Goal: Complete application form: Complete application form

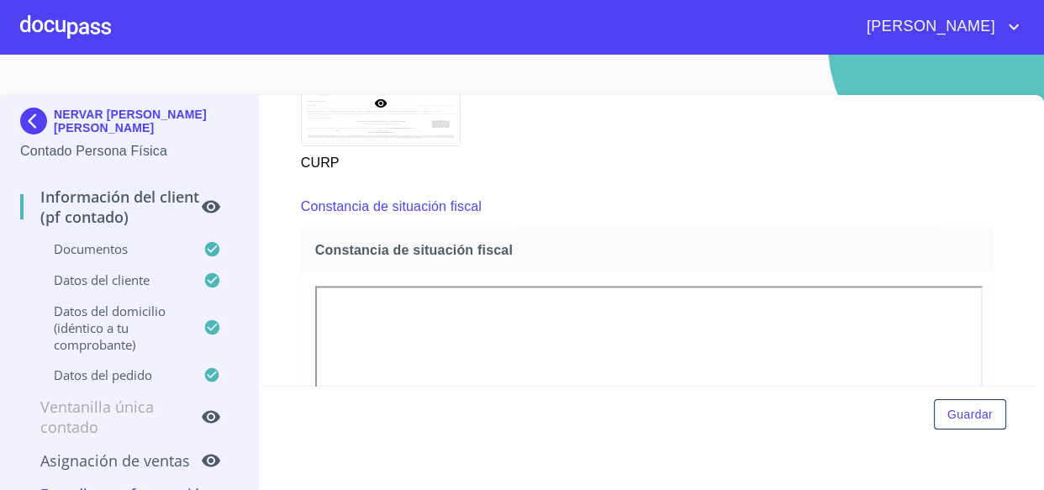
scroll to position [2216, 0]
click at [732, 258] on div "Constancia de situación fiscal" at bounding box center [648, 251] width 692 height 45
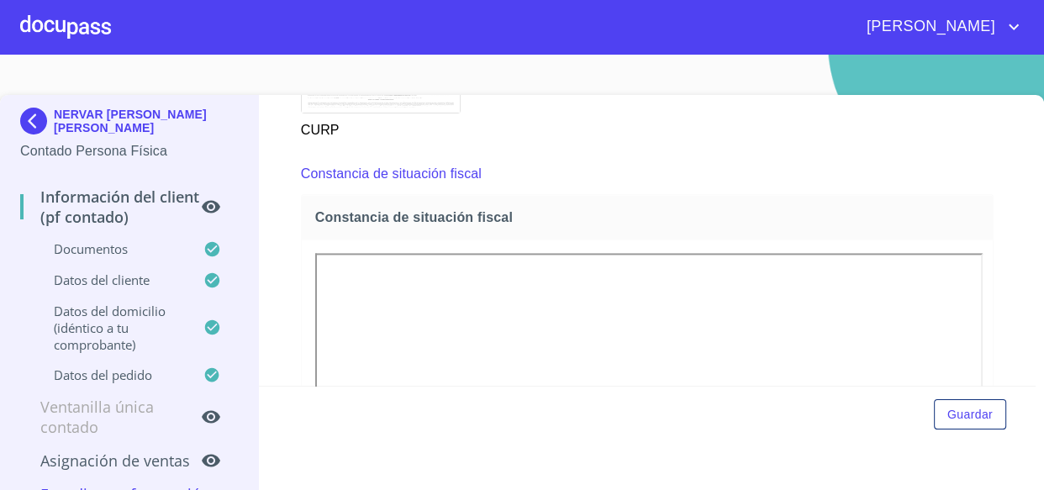
scroll to position [2283, 0]
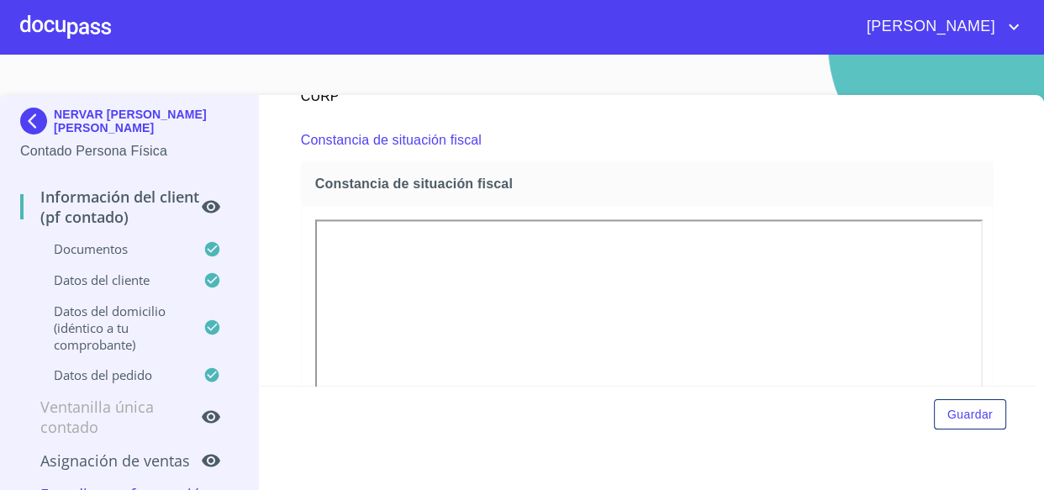
click at [763, 182] on span "Constancia de situación fiscal" at bounding box center [651, 184] width 672 height 18
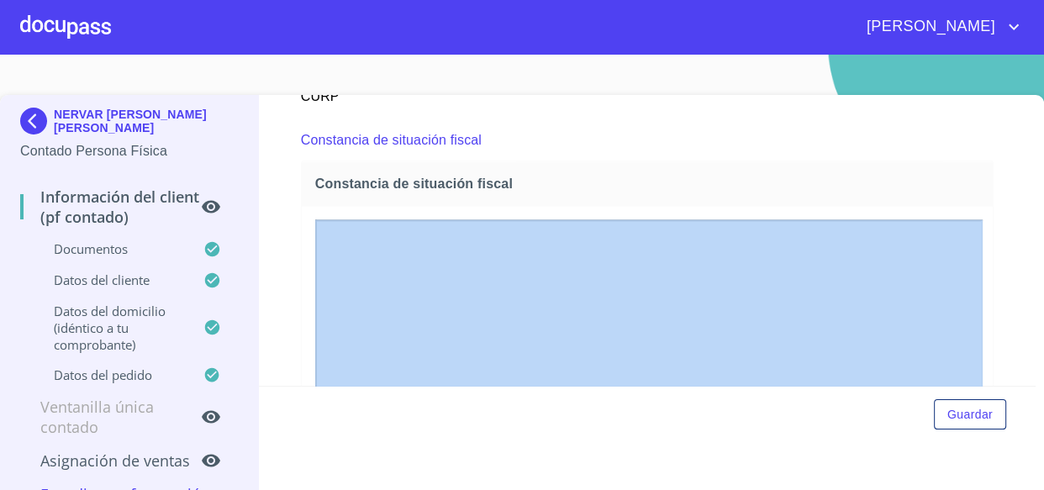
click at [763, 182] on span "Constancia de situación fiscal" at bounding box center [651, 184] width 672 height 18
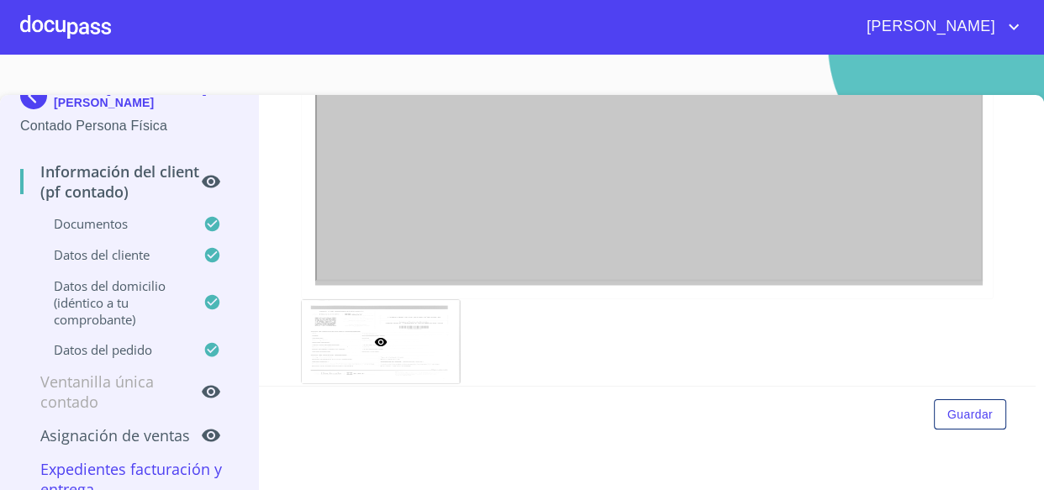
scroll to position [52, 0]
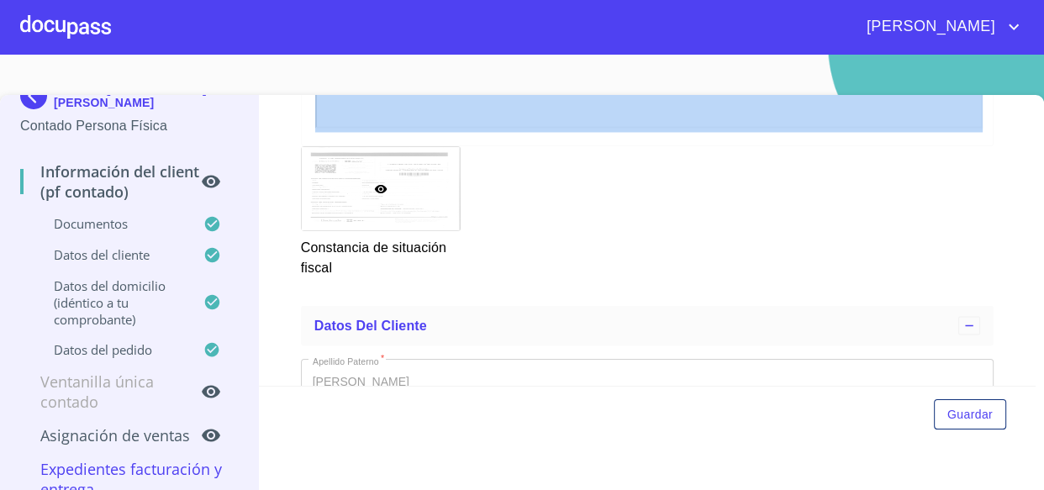
click at [365, 195] on div at bounding box center [381, 188] width 158 height 83
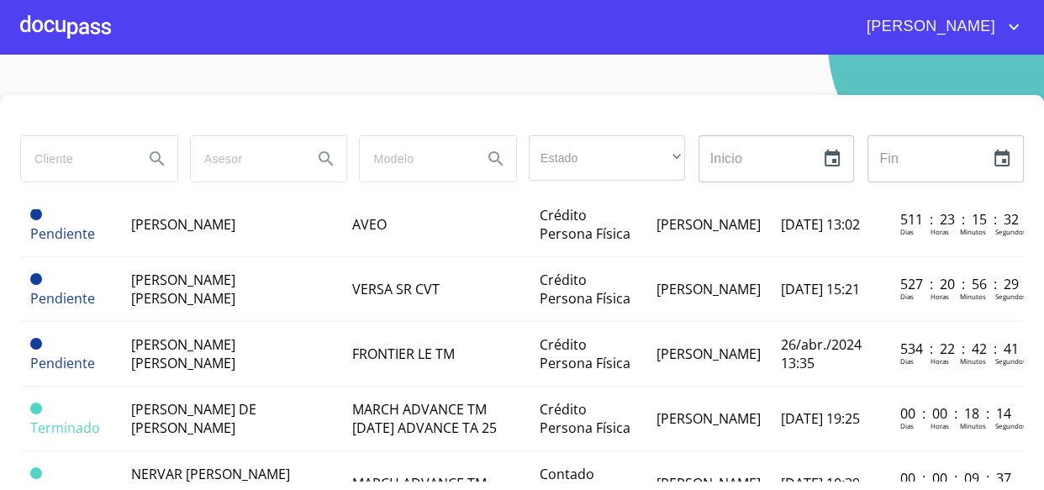
scroll to position [1375, 0]
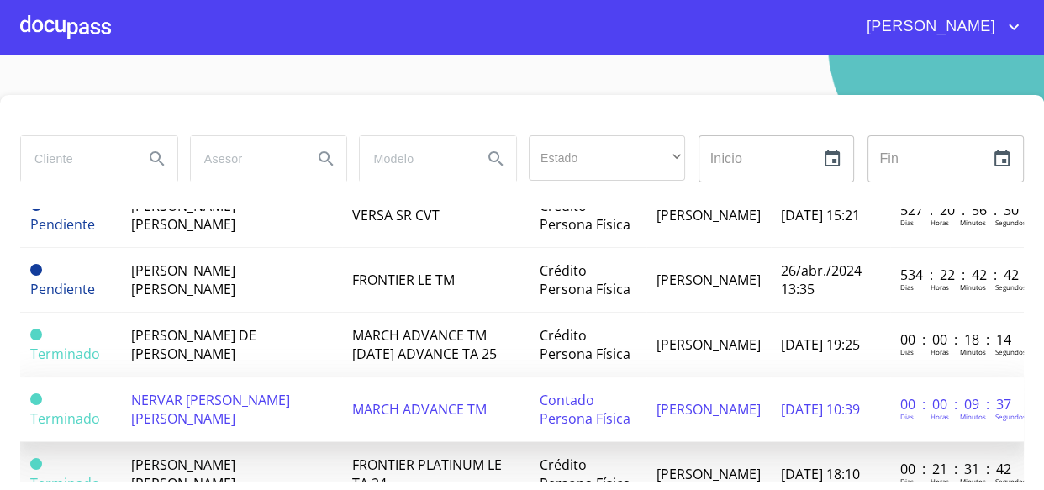
click at [196, 391] on span "NERVAR [PERSON_NAME] [PERSON_NAME]" at bounding box center [210, 409] width 159 height 37
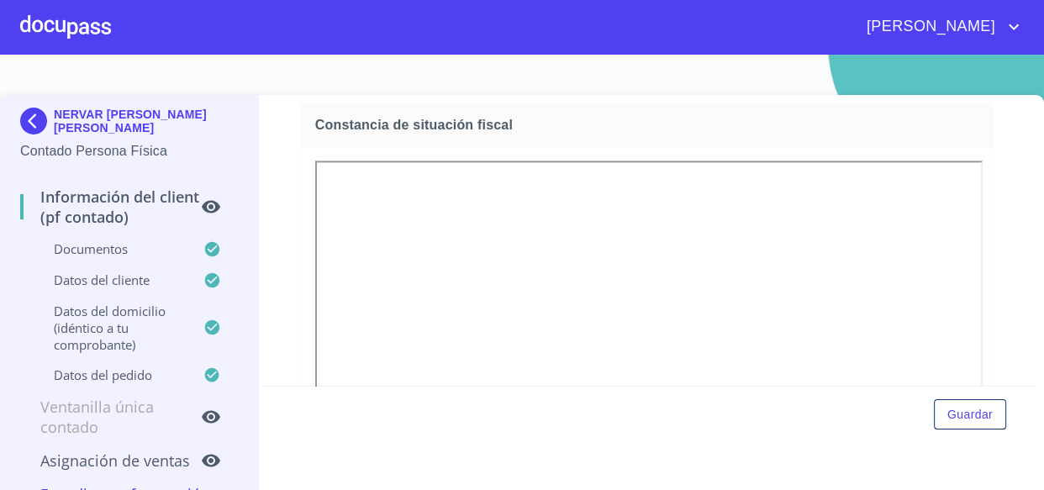
scroll to position [2369, 0]
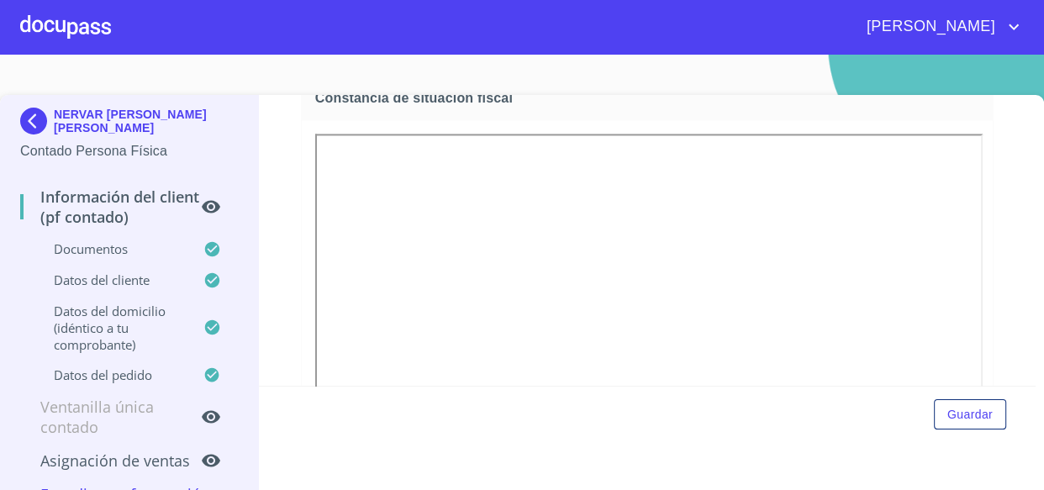
drag, startPoint x: 309, startPoint y: 166, endPoint x: 741, endPoint y: 109, distance: 434.9
click at [741, 109] on div "Constancia de situación fiscal" at bounding box center [648, 98] width 692 height 45
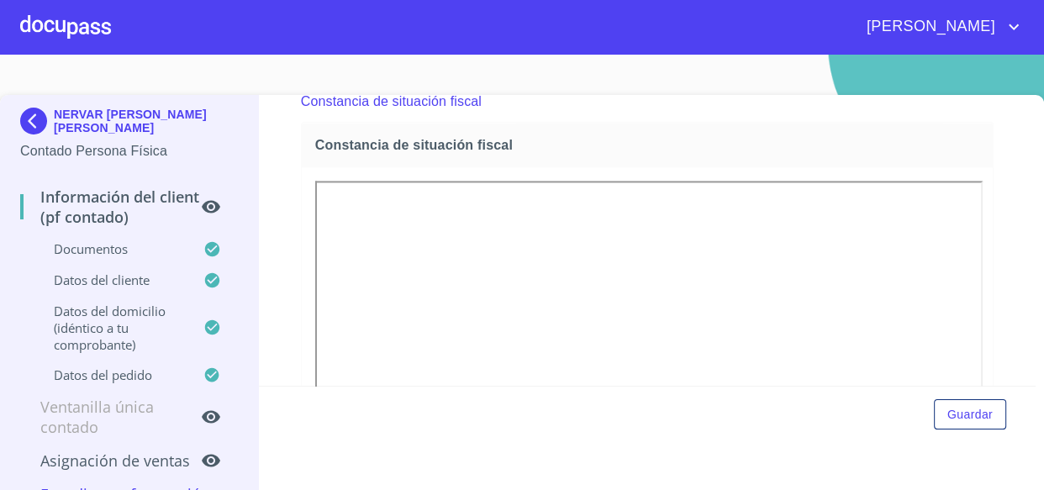
scroll to position [2216, 0]
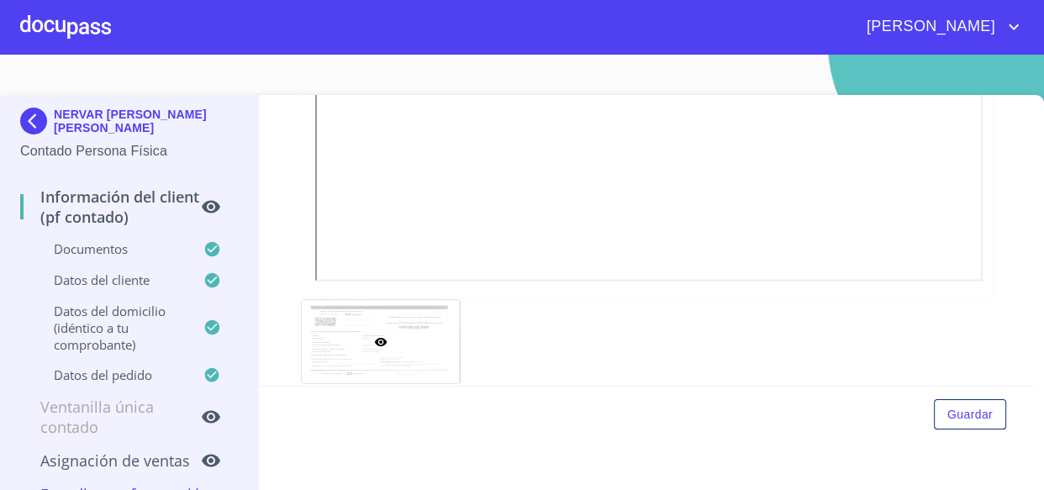
click at [377, 311] on div at bounding box center [381, 341] width 158 height 83
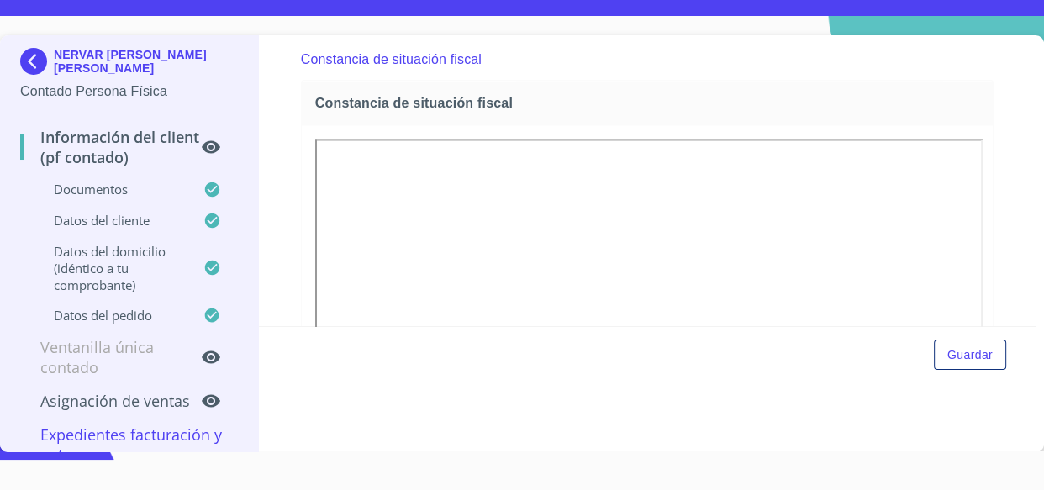
click at [277, 205] on div "Información del Client (PF contado) Documentos Documento de identificación.   *…" at bounding box center [647, 180] width 777 height 291
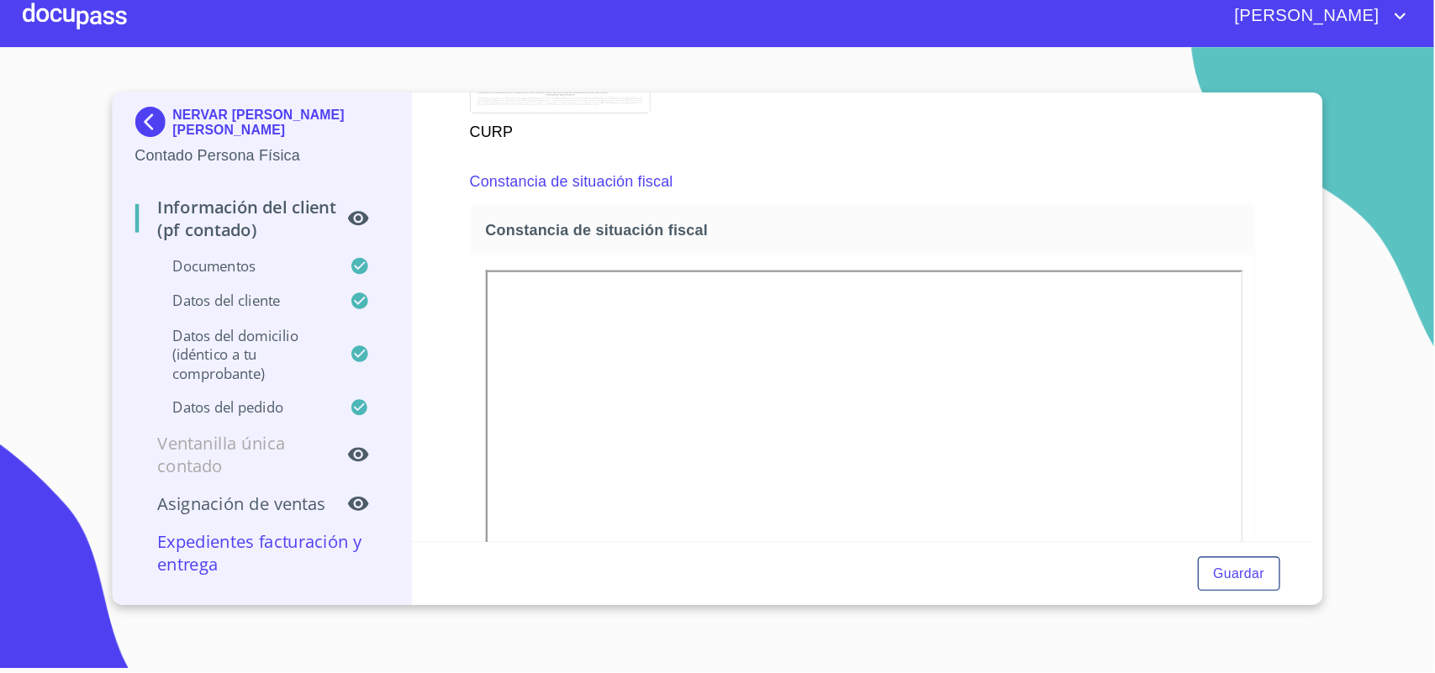
scroll to position [2305, 0]
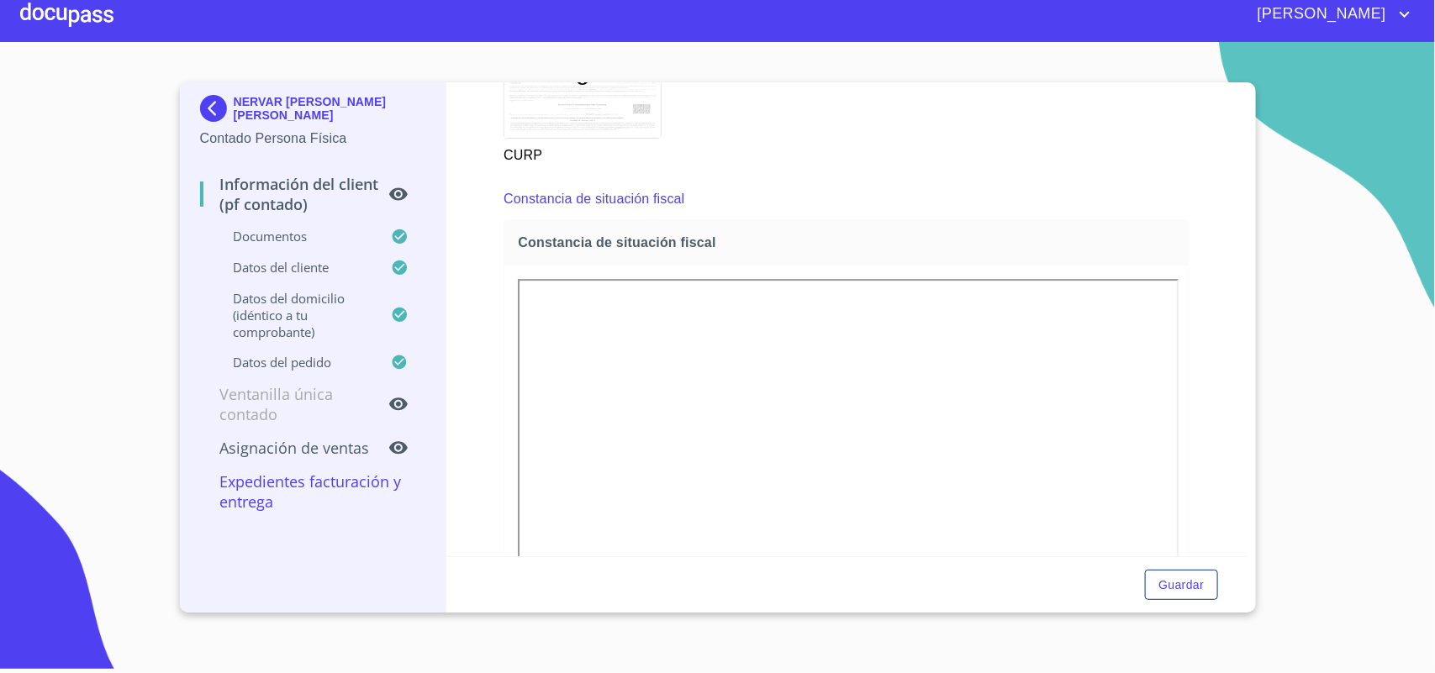
click at [80, 11] on div at bounding box center [66, 14] width 93 height 54
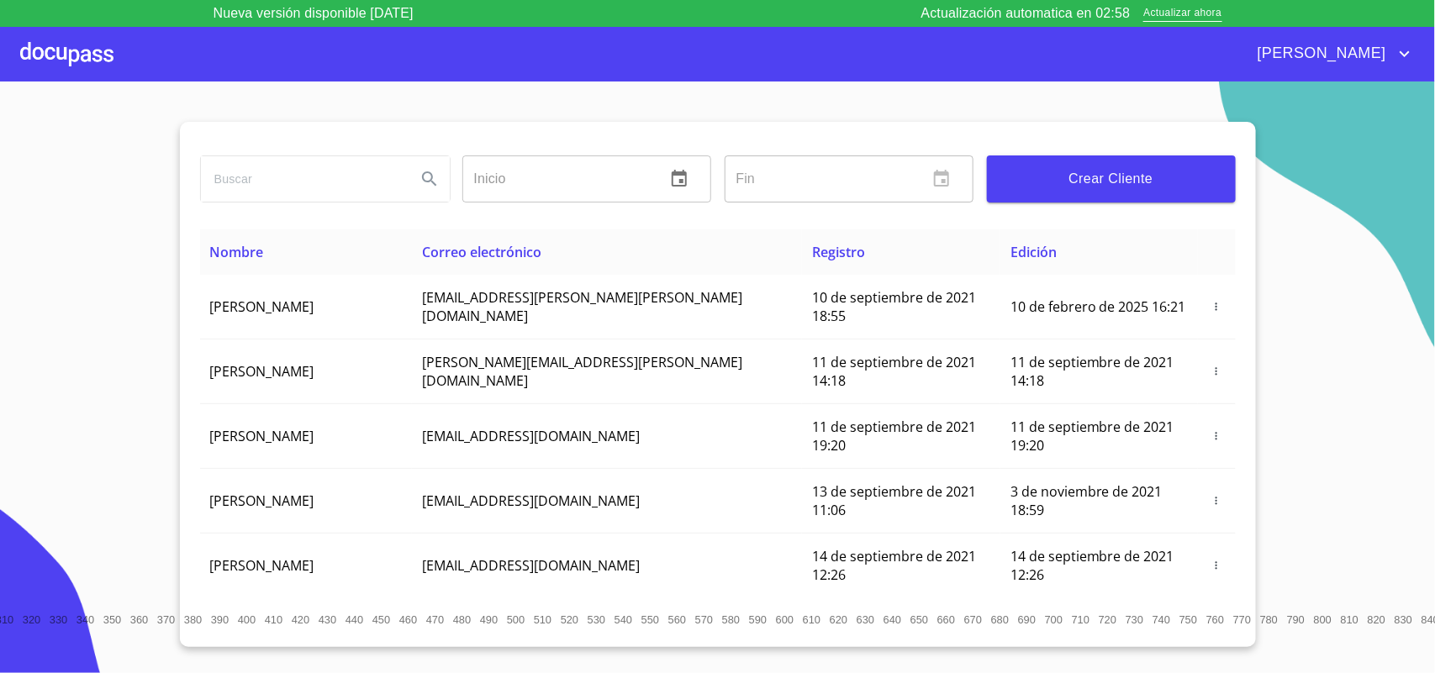
click at [311, 178] on input "search" at bounding box center [302, 178] width 202 height 45
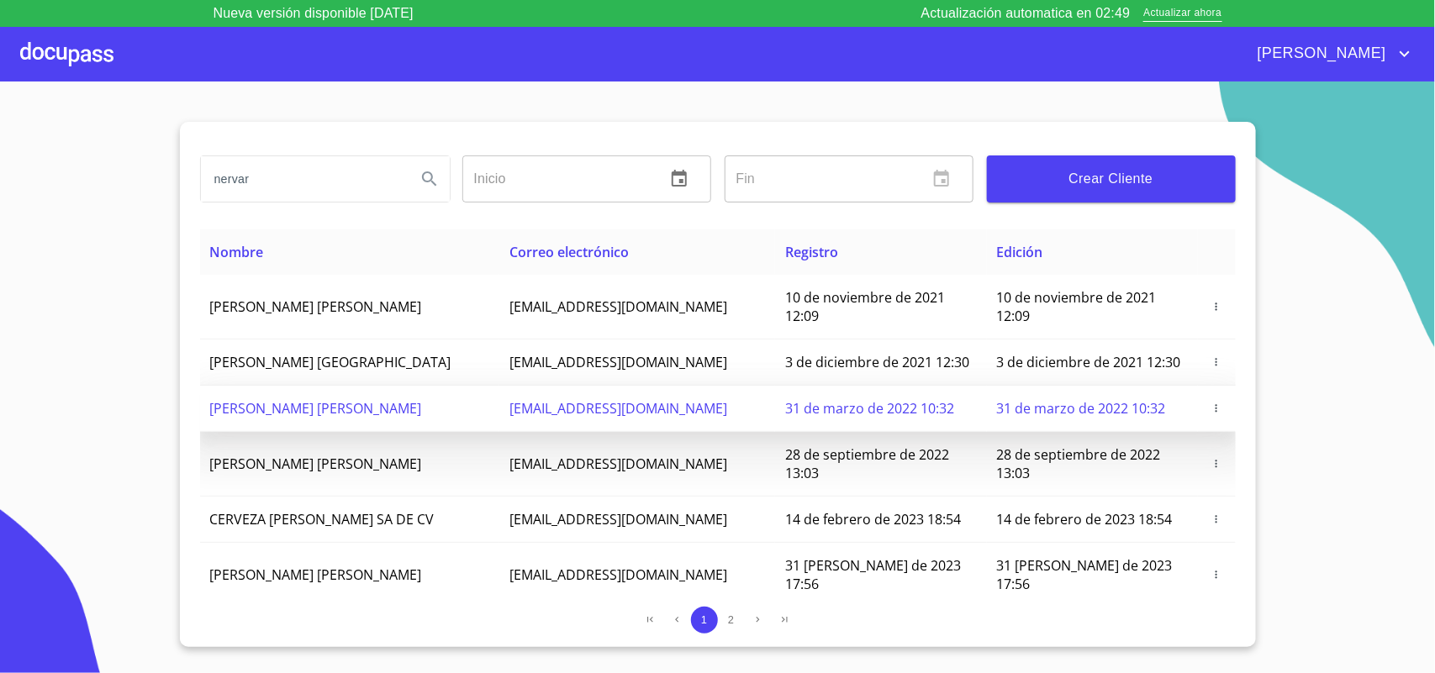
type input "nervar"
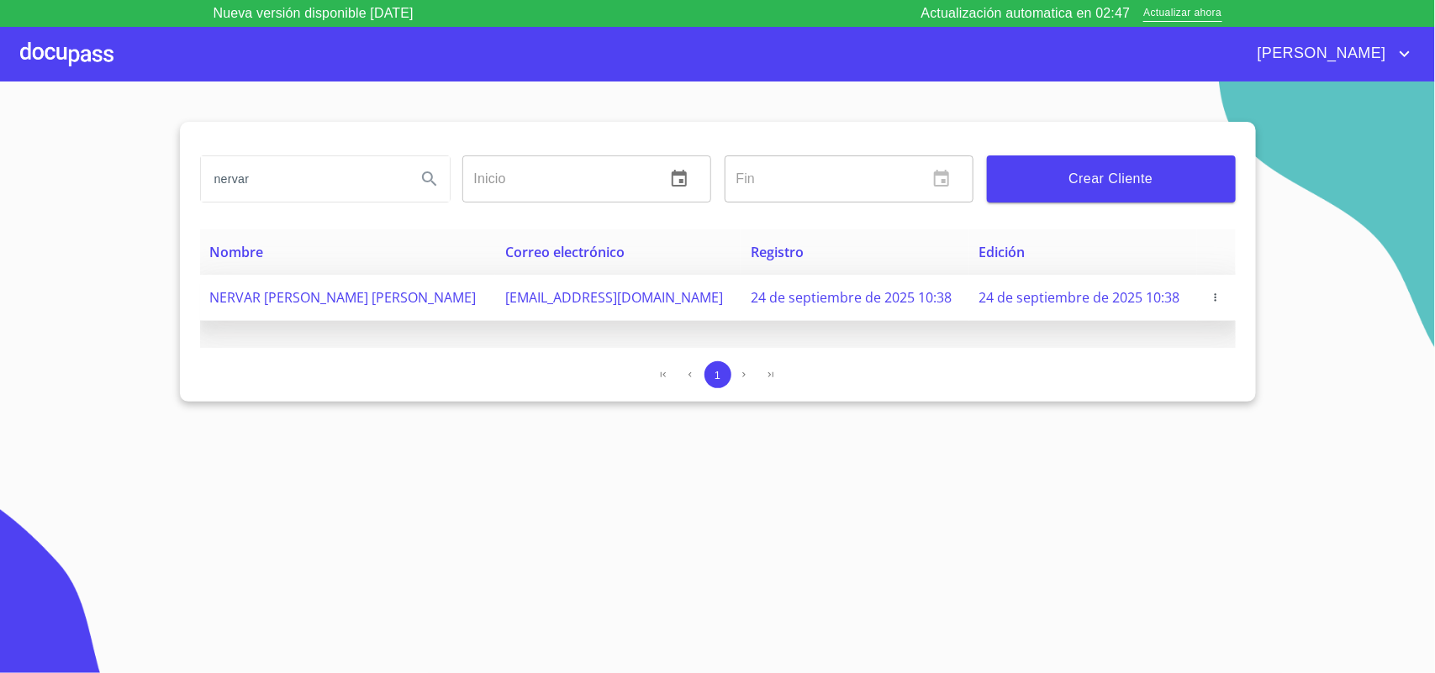
click at [1043, 301] on icon "button" at bounding box center [1216, 297] width 2 height 8
click at [1043, 301] on div "Opciones Editar Crear Tramite" at bounding box center [1169, 330] width 101 height 81
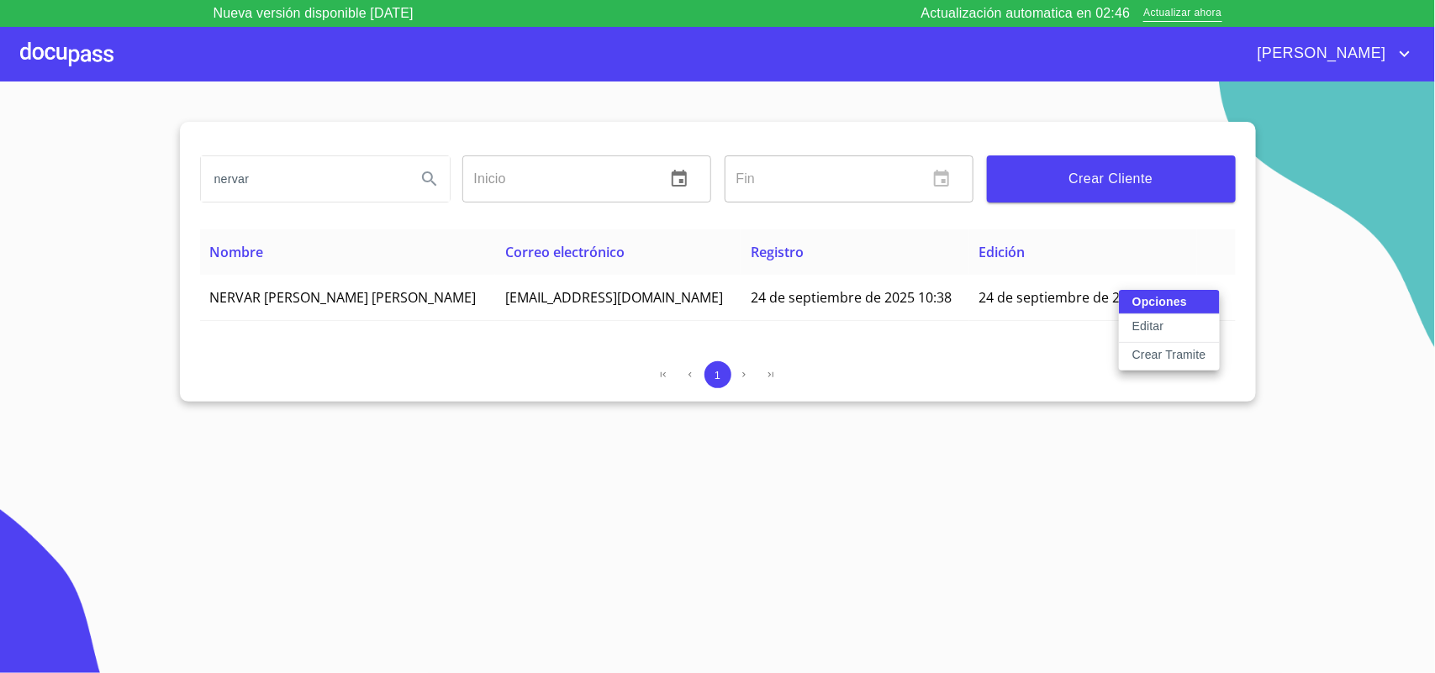
click at [1043, 356] on p "Crear Tramite" at bounding box center [1169, 354] width 74 height 17
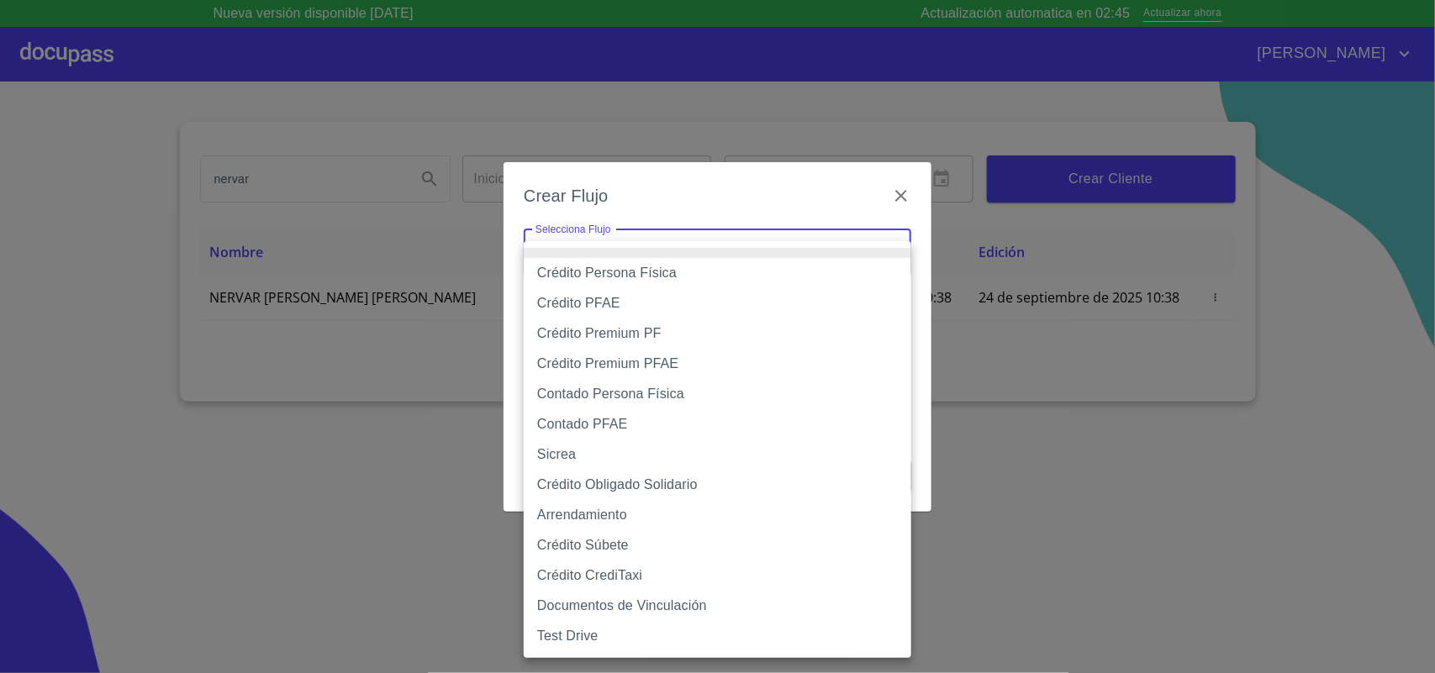
click at [715, 253] on body "Nueva versión disponible [DATE] Actualización automatica en 02:45 Actualizar ah…" at bounding box center [717, 336] width 1435 height 673
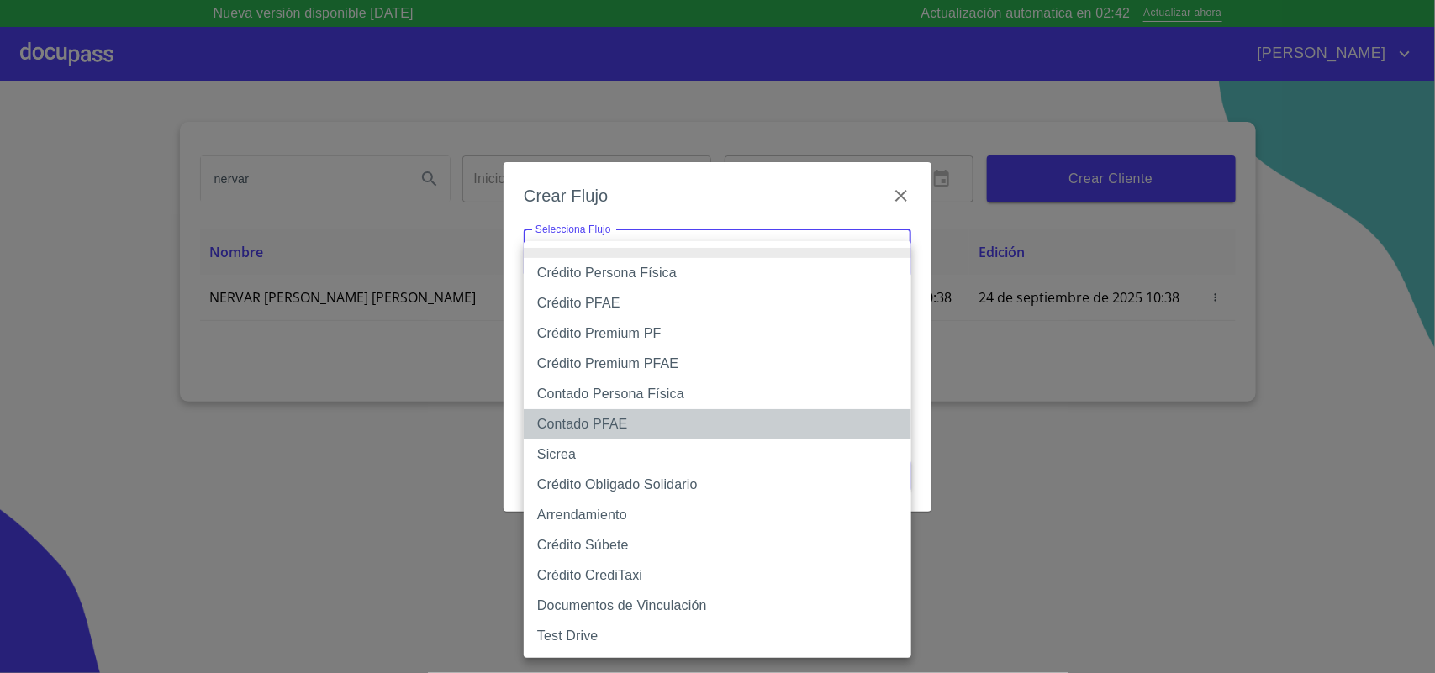
click at [668, 410] on li "Contado PFAE" at bounding box center [718, 424] width 388 height 30
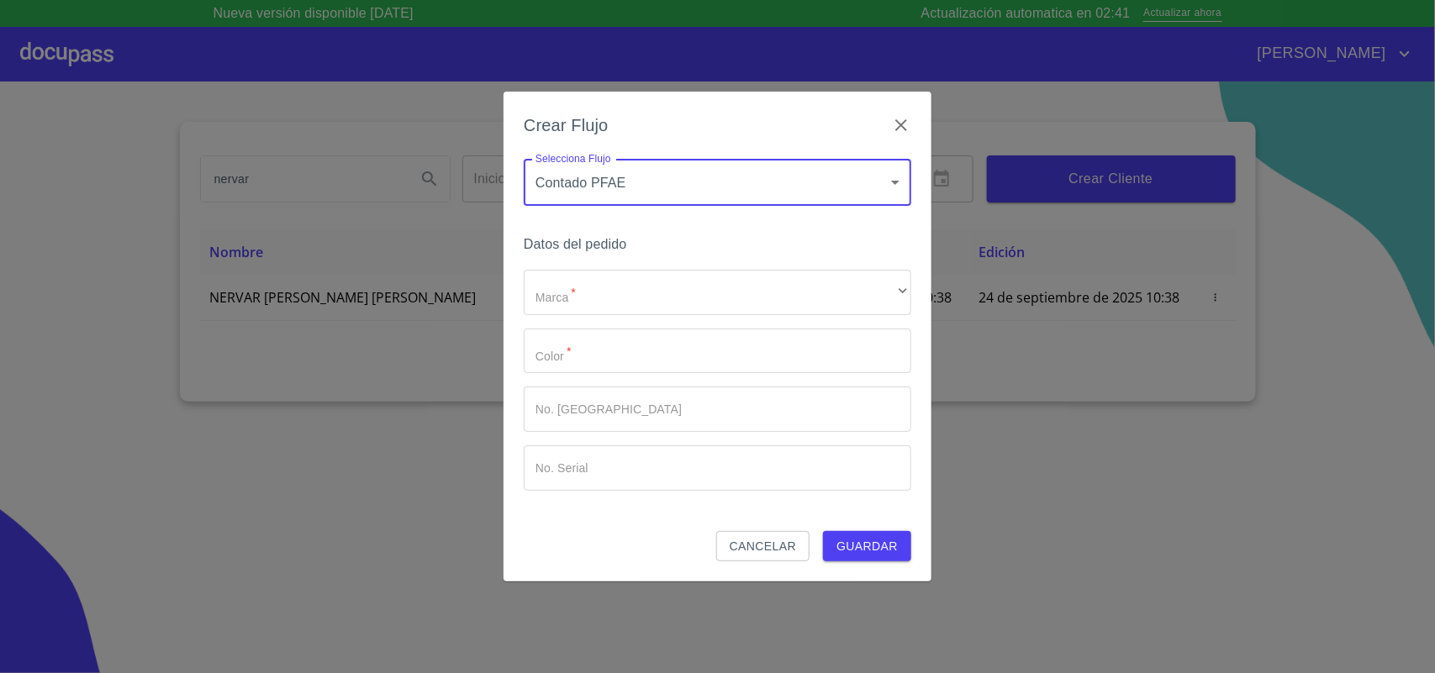
click at [729, 187] on body "Nueva versión disponible [DATE] Actualización automatica en 02:41 Actualizar ah…" at bounding box center [717, 336] width 1435 height 673
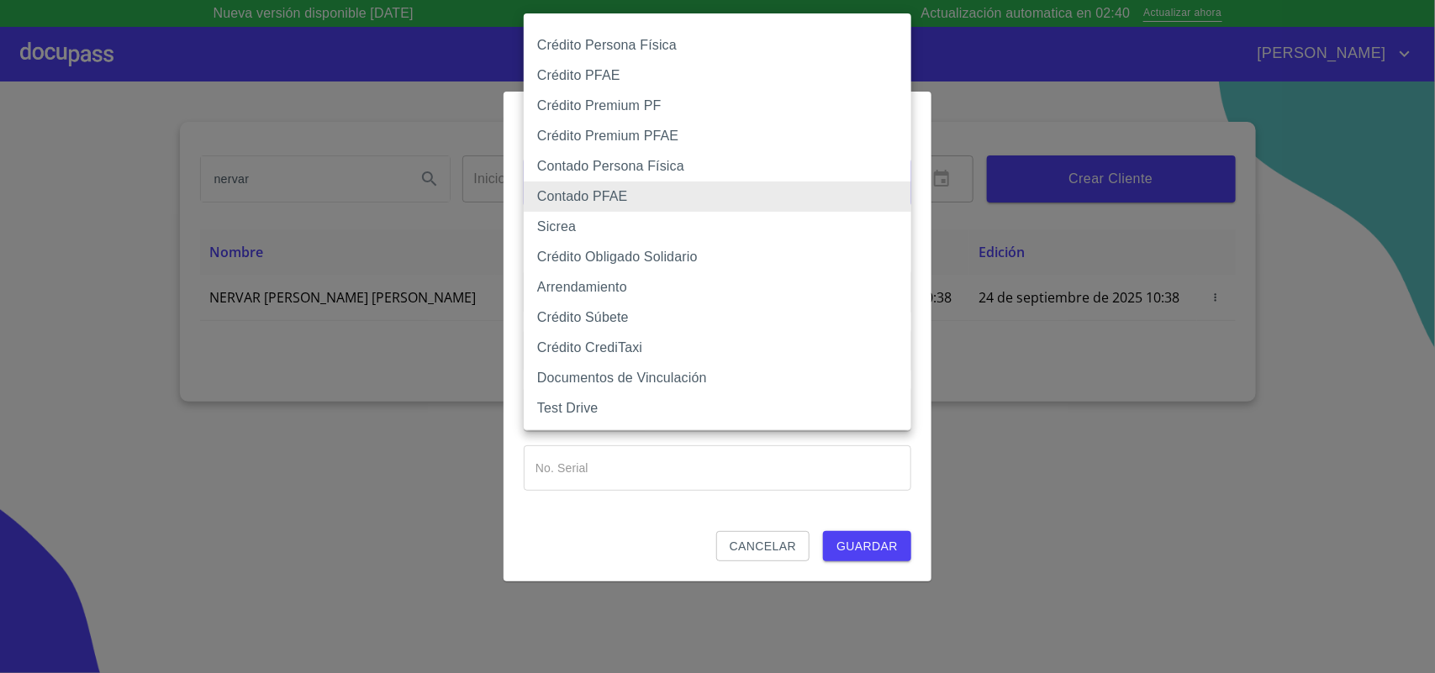
click at [686, 170] on li "Contado Persona Física" at bounding box center [718, 166] width 388 height 30
type input "60bf975b0d9865ccc2471536"
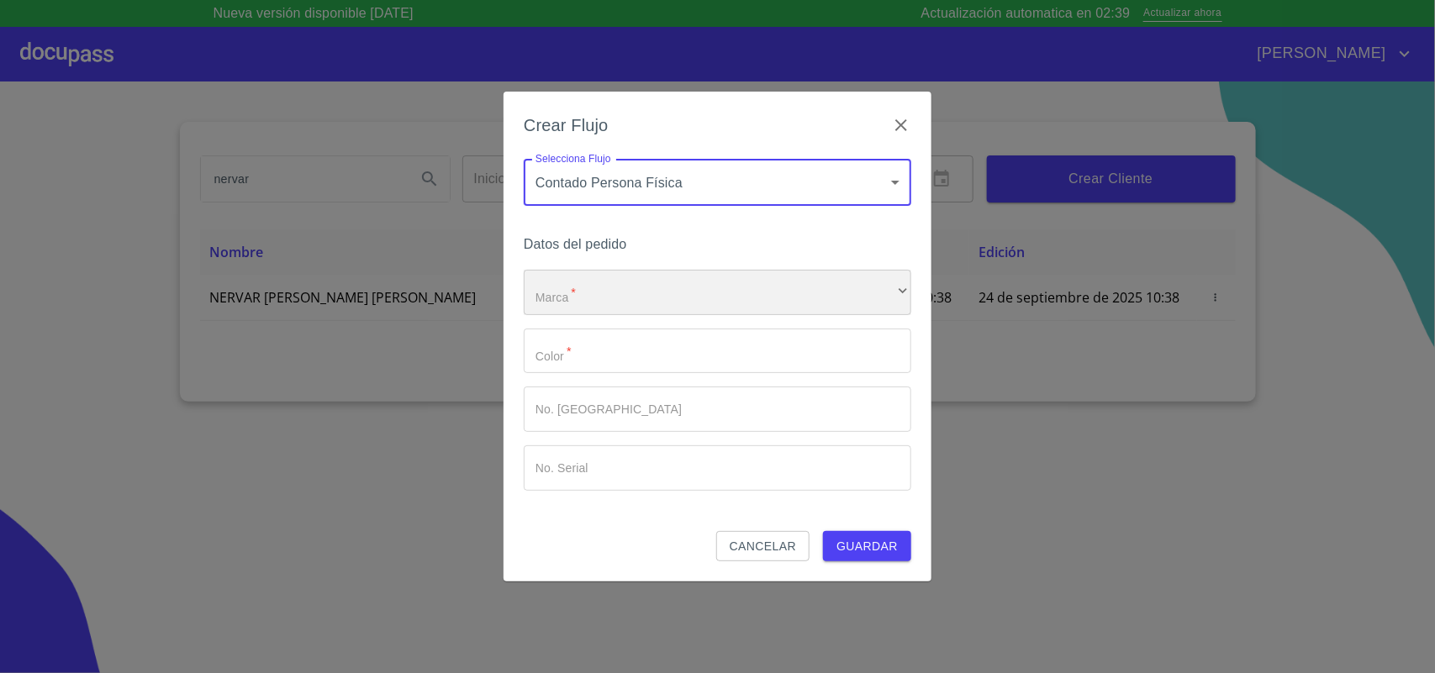
click at [620, 303] on div "​" at bounding box center [718, 292] width 388 height 45
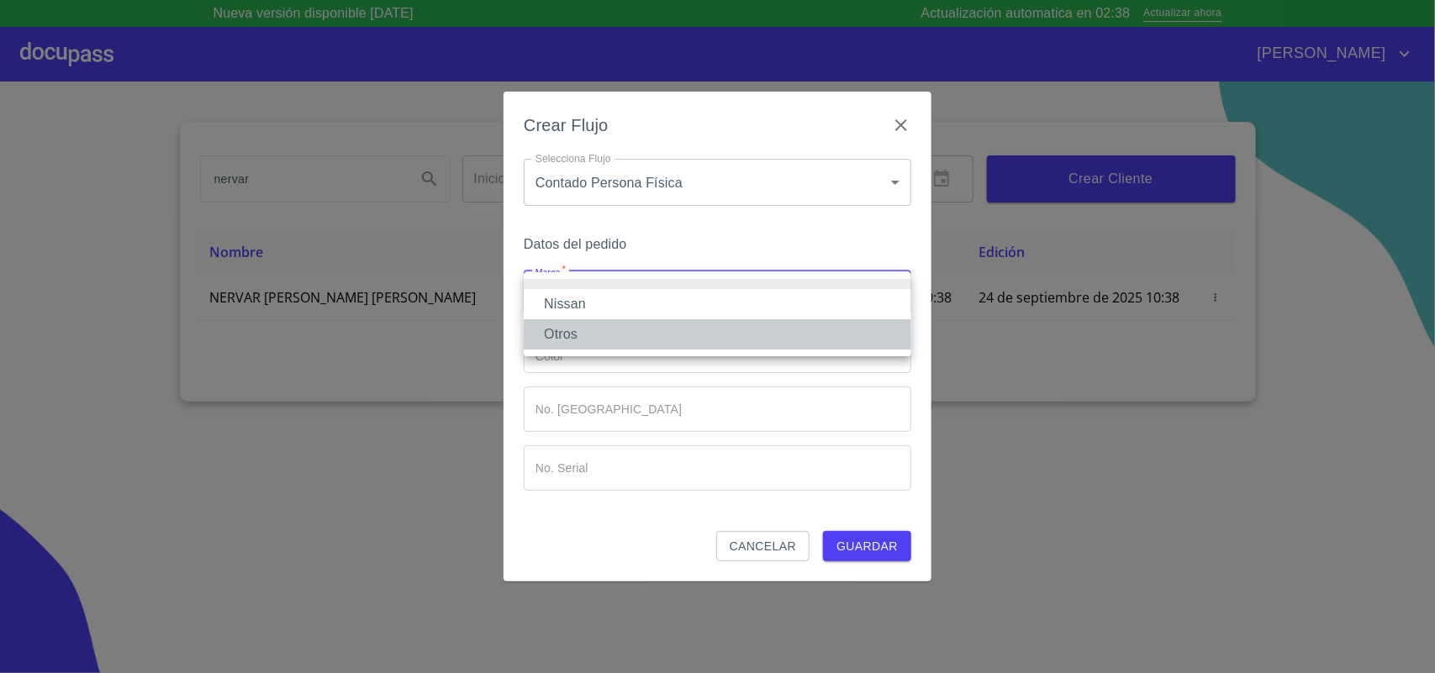
click at [599, 333] on li "Otros" at bounding box center [718, 334] width 388 height 30
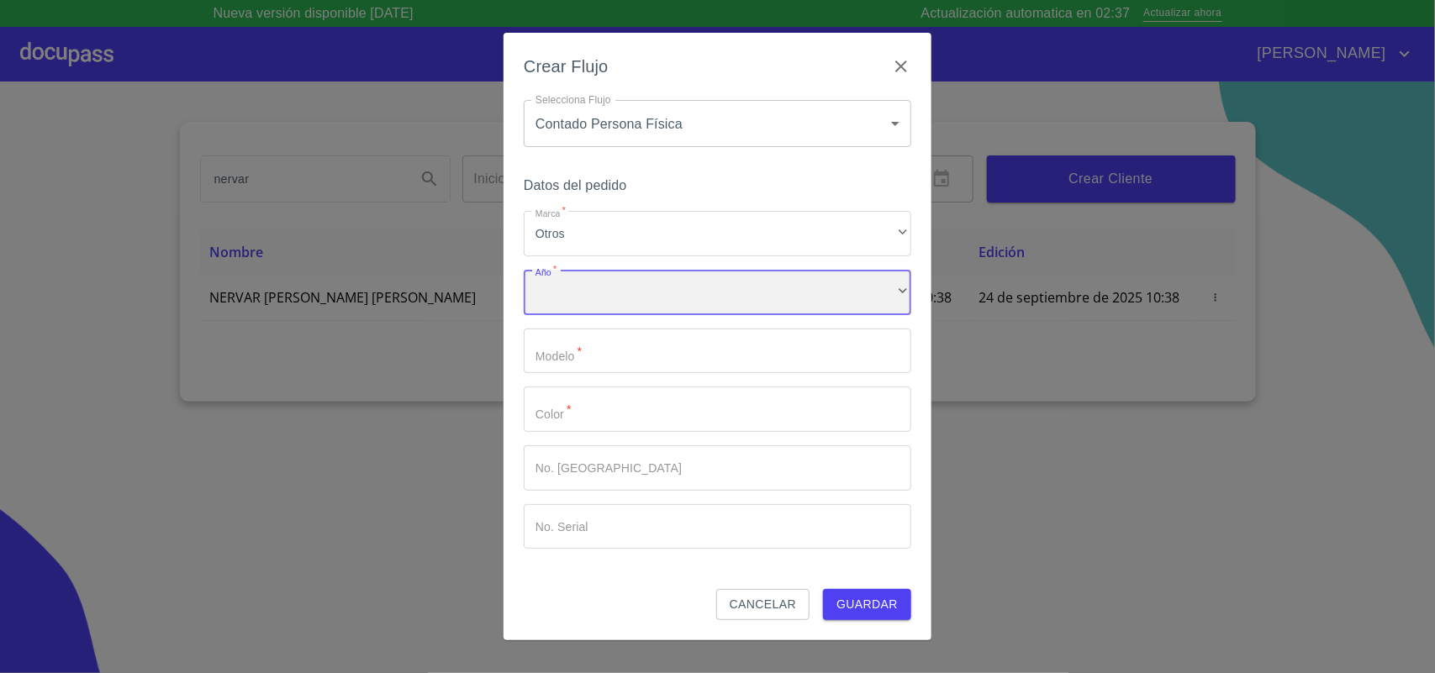
click at [604, 294] on div "​" at bounding box center [718, 292] width 388 height 45
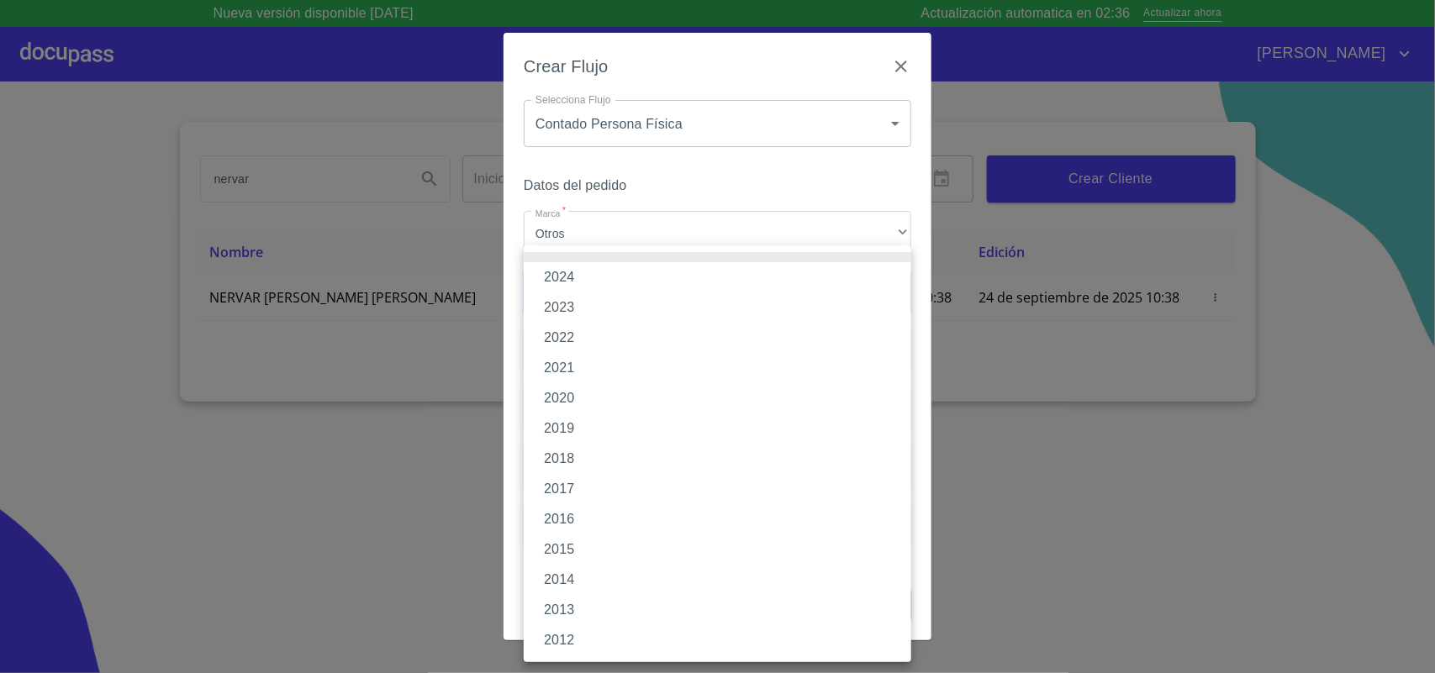
click at [584, 340] on li "2022" at bounding box center [718, 338] width 388 height 30
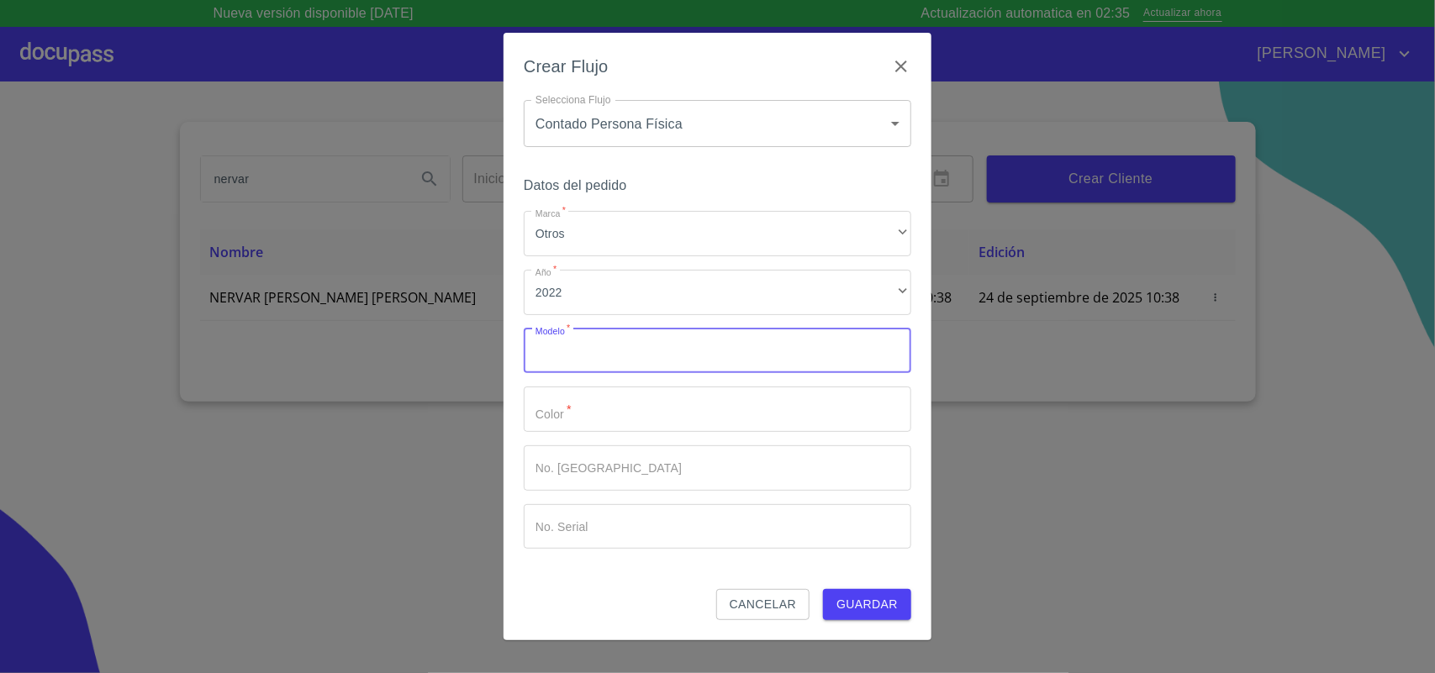
click at [598, 351] on input "Marca   *" at bounding box center [718, 351] width 388 height 45
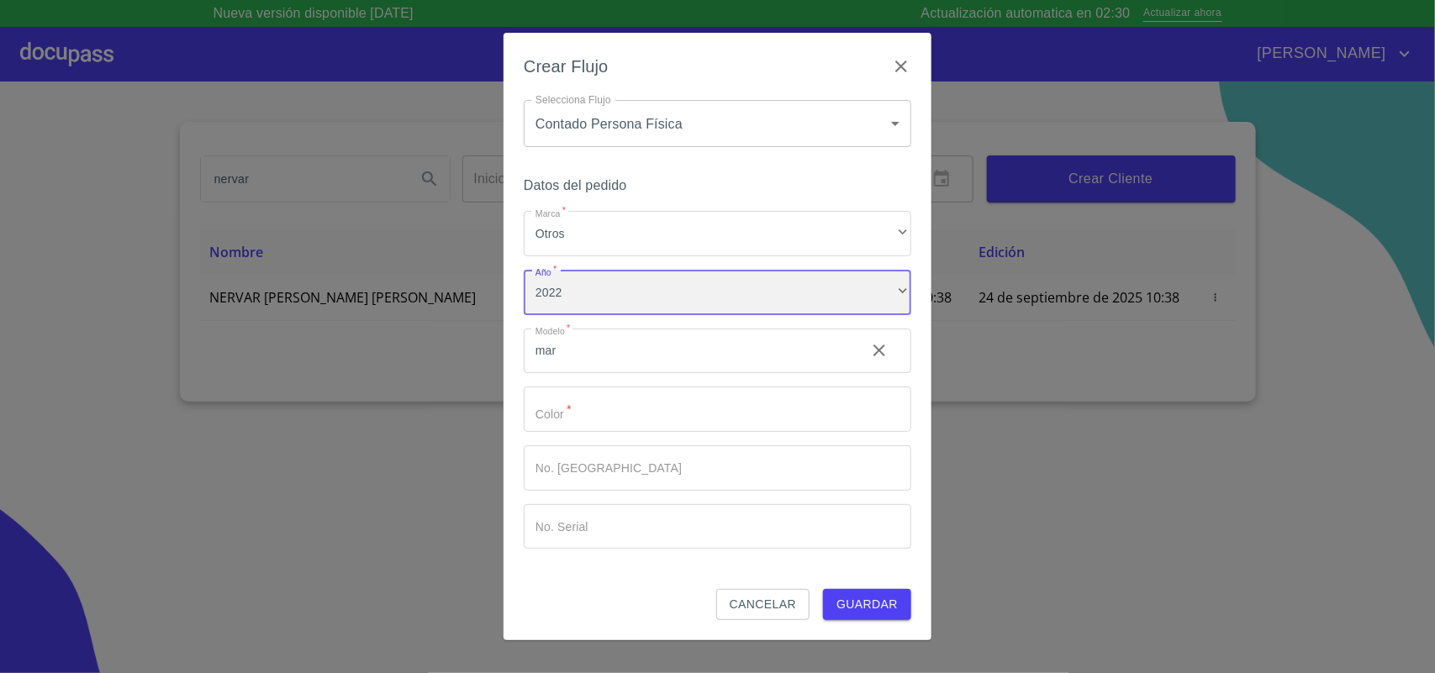
click at [631, 291] on div "2022" at bounding box center [718, 292] width 388 height 45
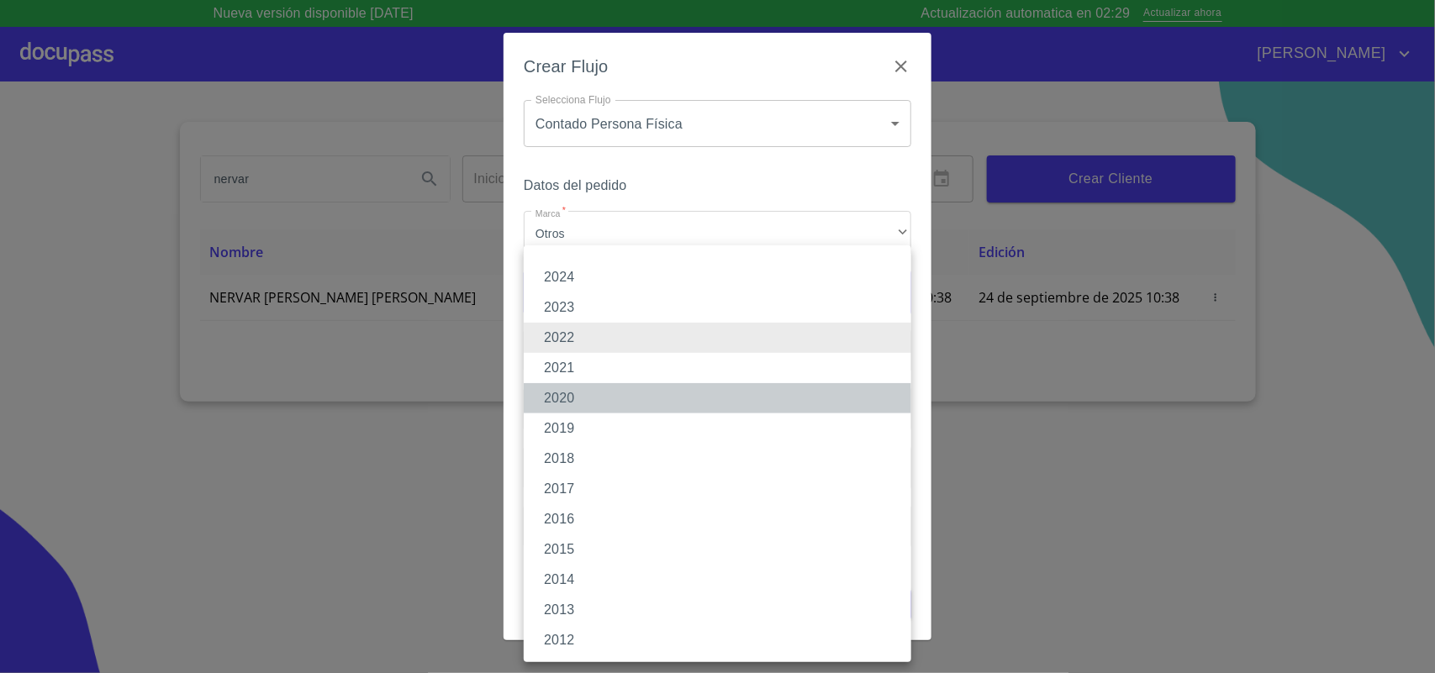
drag, startPoint x: 599, startPoint y: 396, endPoint x: 605, endPoint y: 389, distance: 8.9
click at [601, 396] on li "2020" at bounding box center [718, 398] width 388 height 30
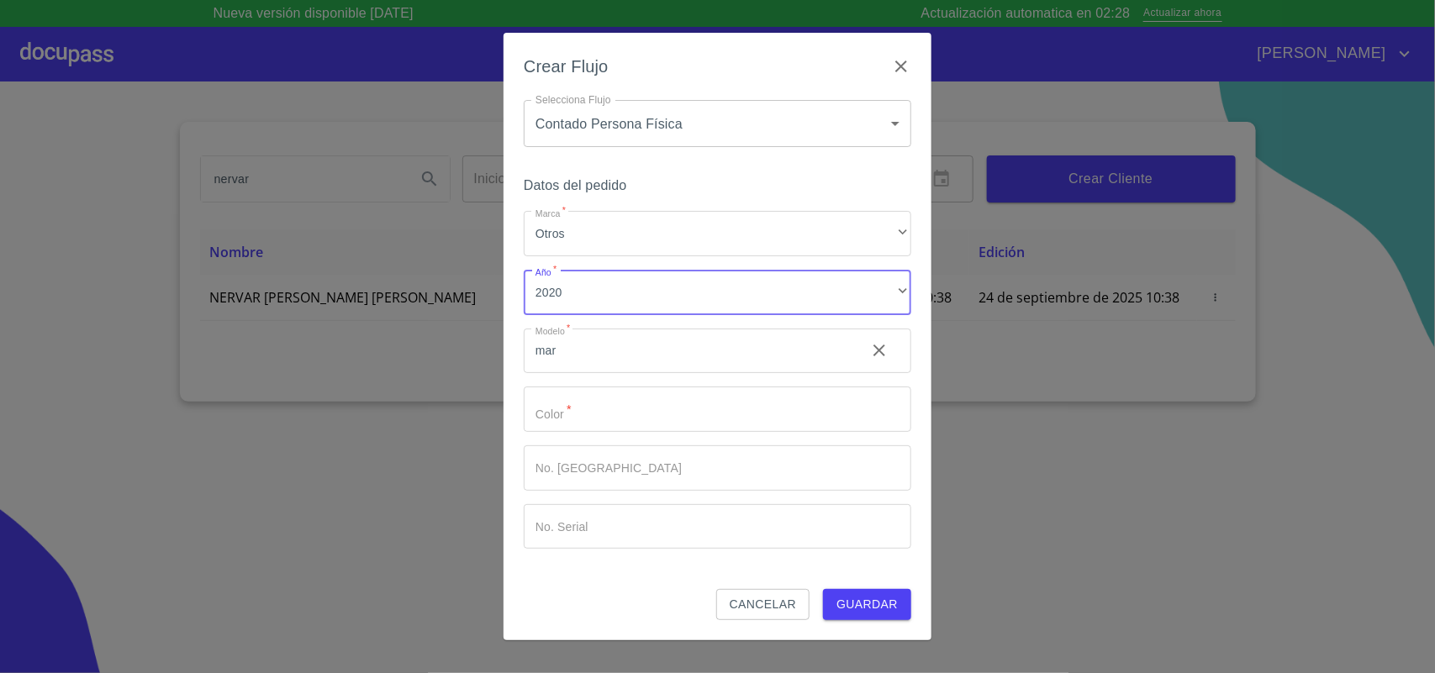
click at [639, 368] on input "mar" at bounding box center [688, 351] width 329 height 45
type input "m"
type input "MARCH"
click at [713, 414] on input "Marca   *" at bounding box center [718, 409] width 388 height 45
type input "GRIS"
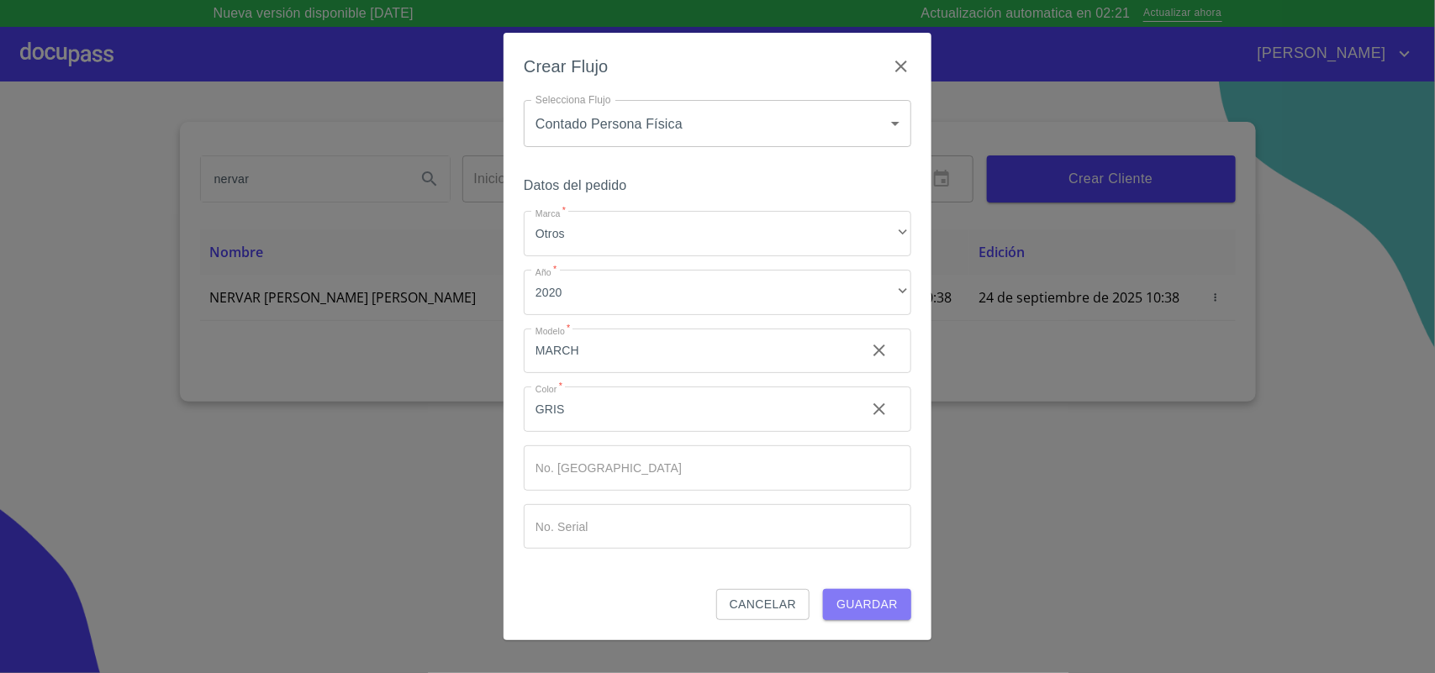
click at [863, 489] on span "Guardar" at bounding box center [866, 604] width 61 height 21
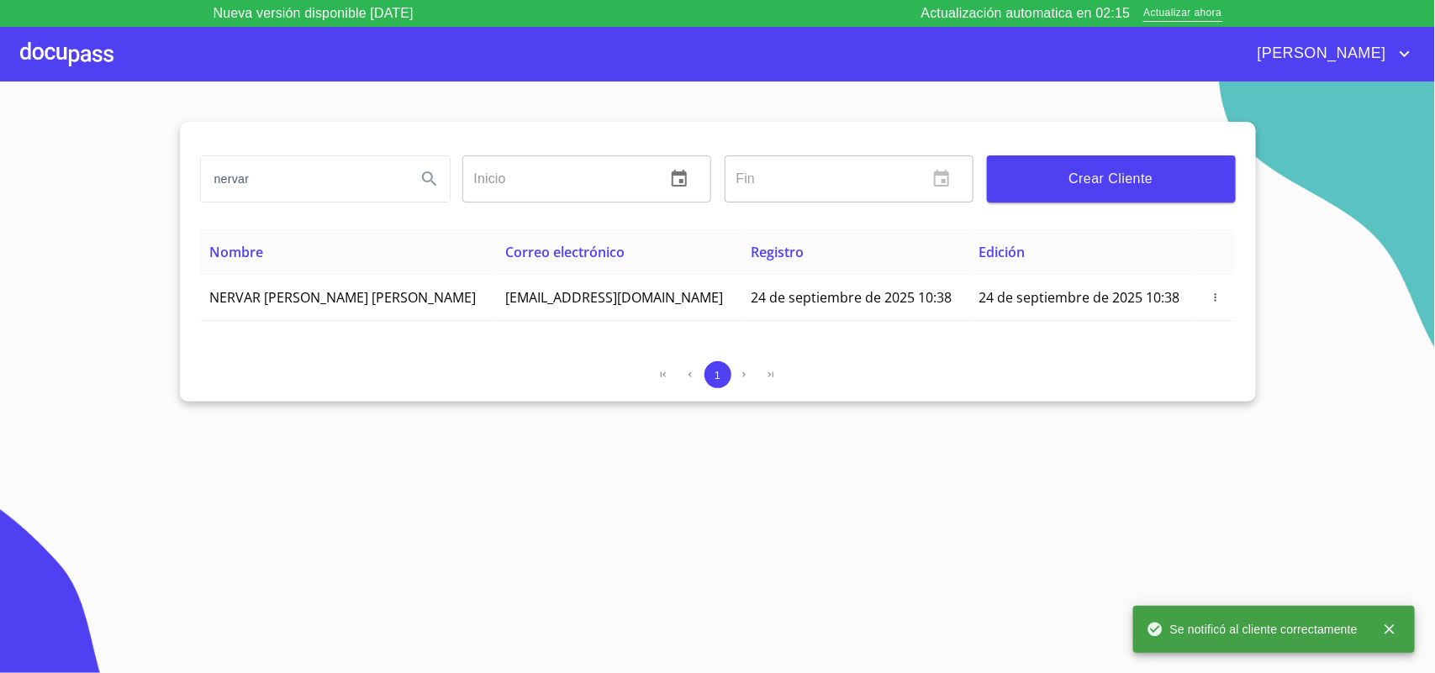
click at [87, 55] on div at bounding box center [66, 54] width 93 height 54
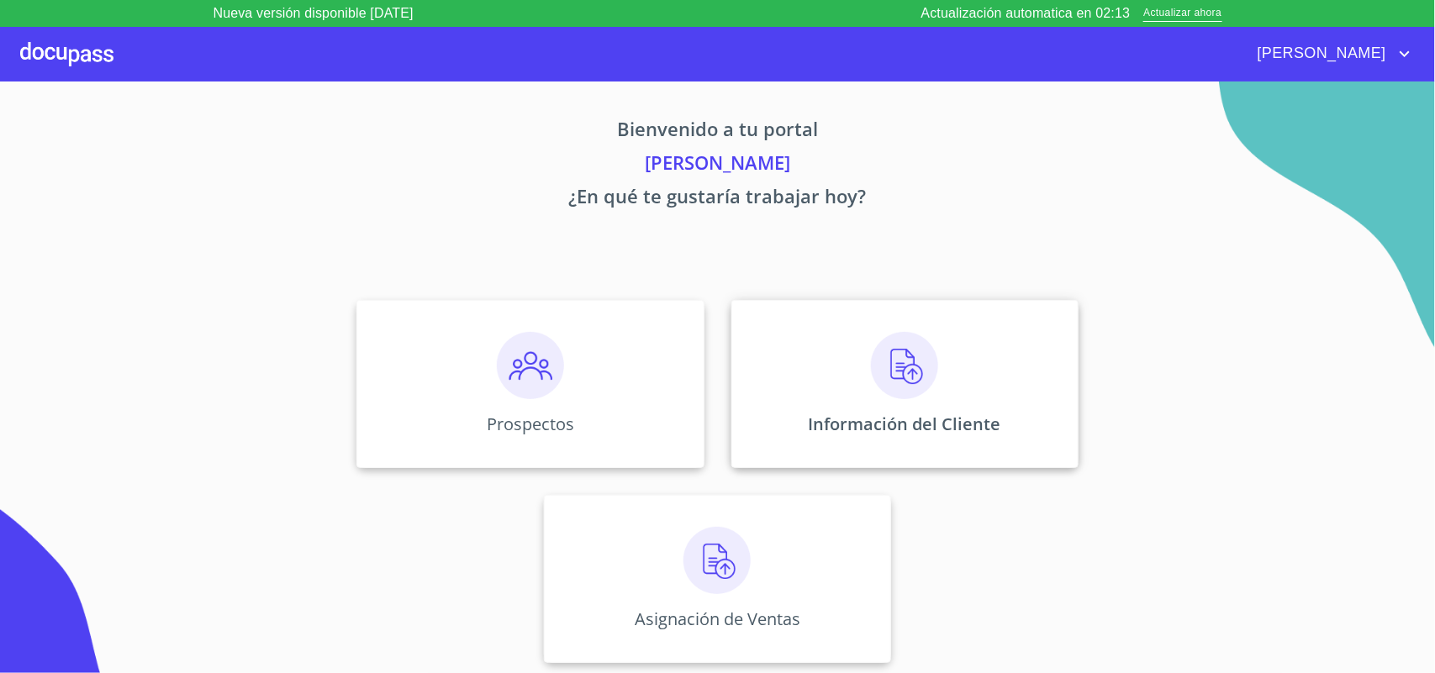
click at [921, 398] on img at bounding box center [904, 365] width 67 height 67
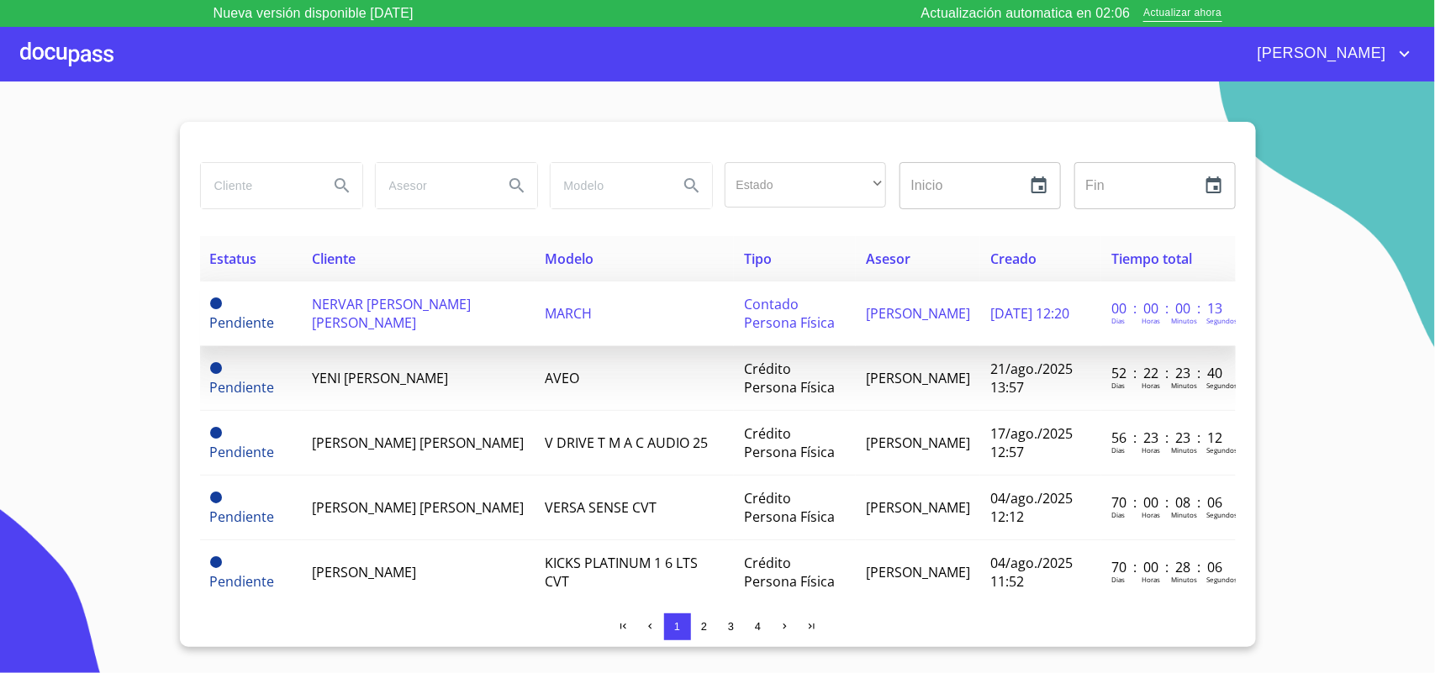
click at [866, 317] on span "[PERSON_NAME]" at bounding box center [918, 313] width 104 height 18
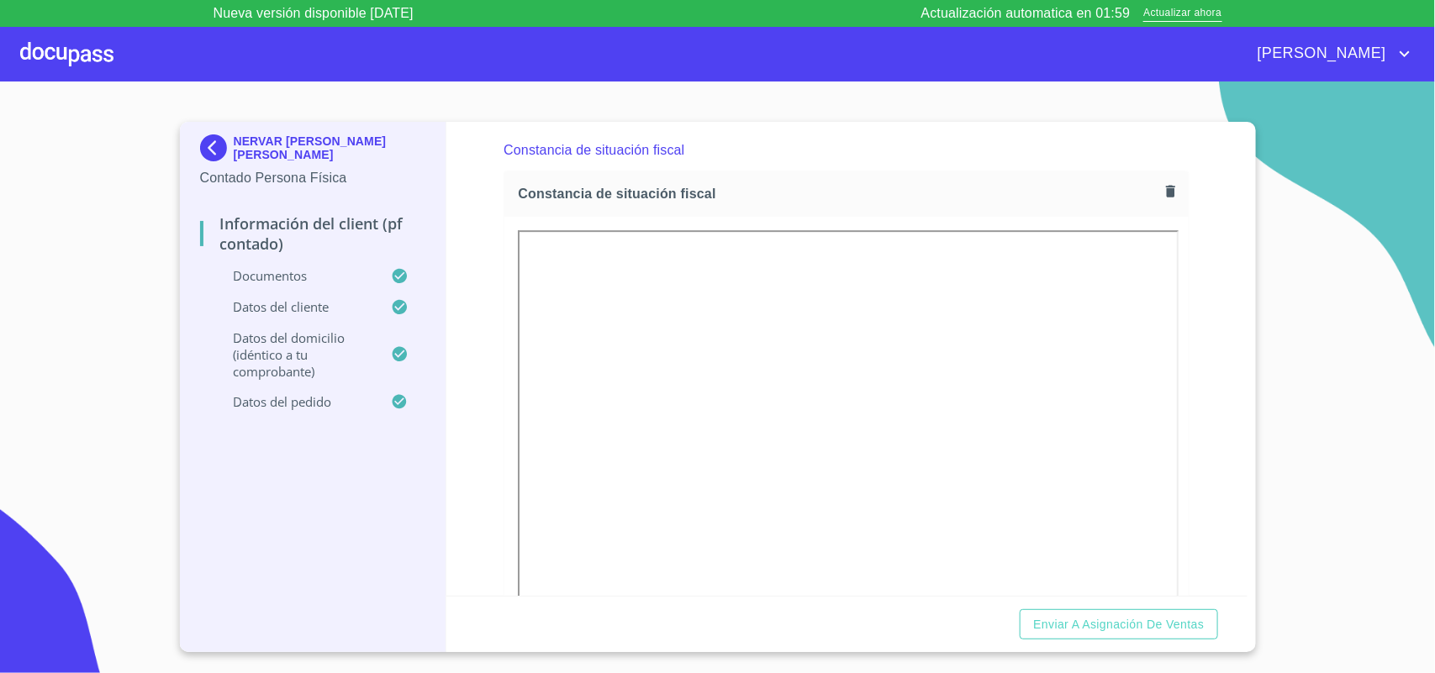
scroll to position [2405, 0]
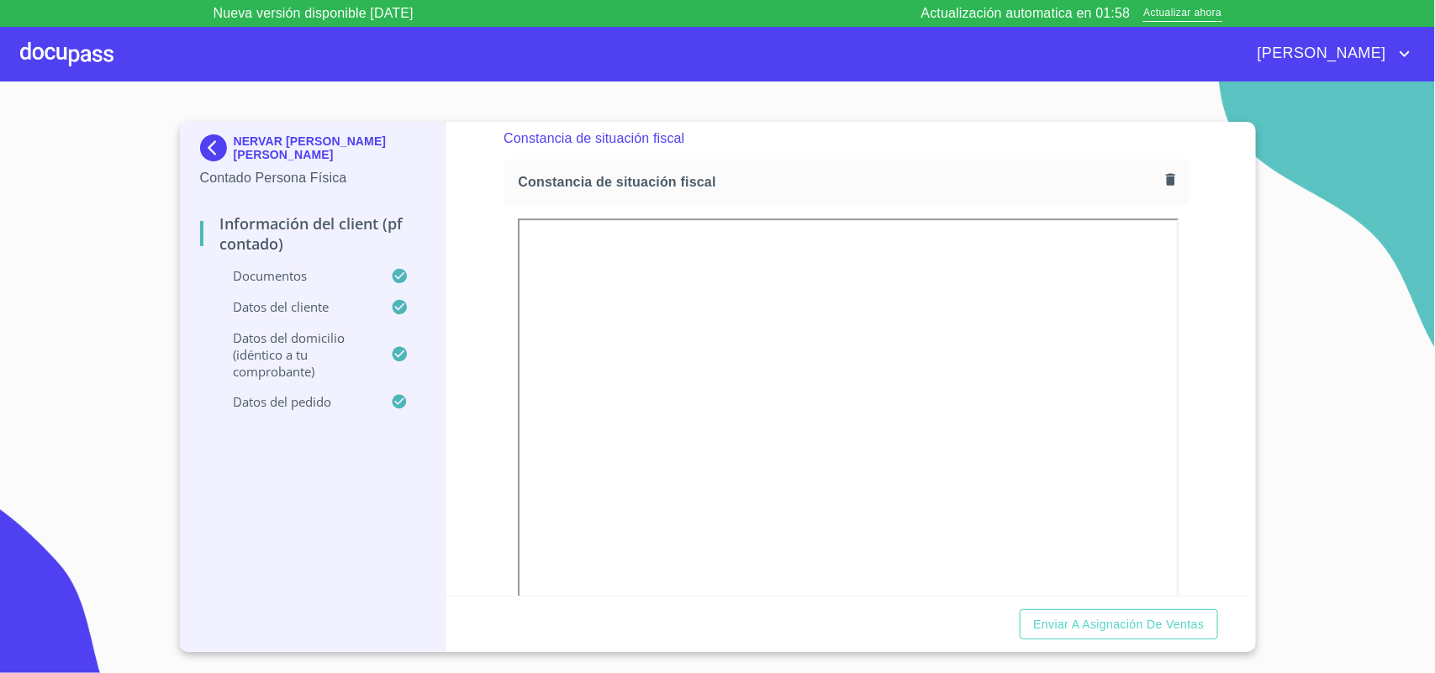
click at [1043, 179] on icon "button" at bounding box center [1170, 180] width 9 height 12
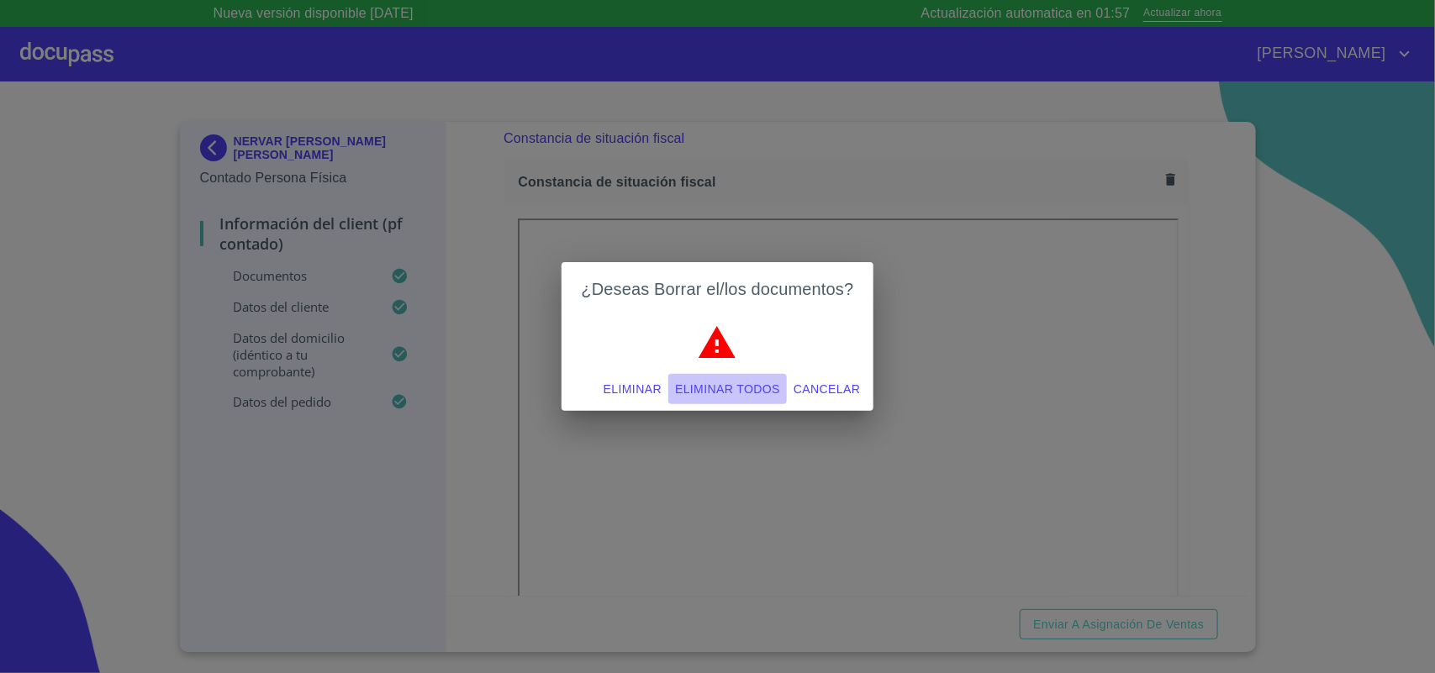
click at [727, 389] on span "Eliminar todos" at bounding box center [727, 389] width 105 height 21
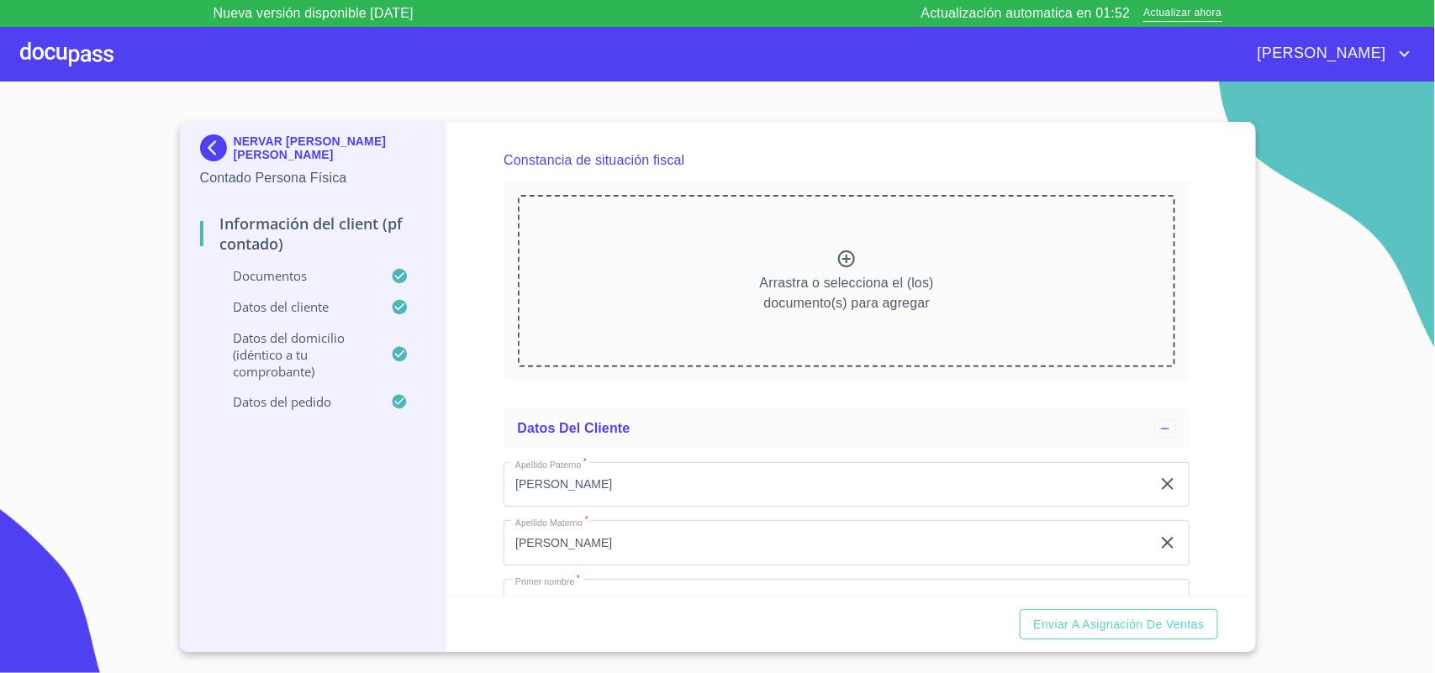
scroll to position [2325, 0]
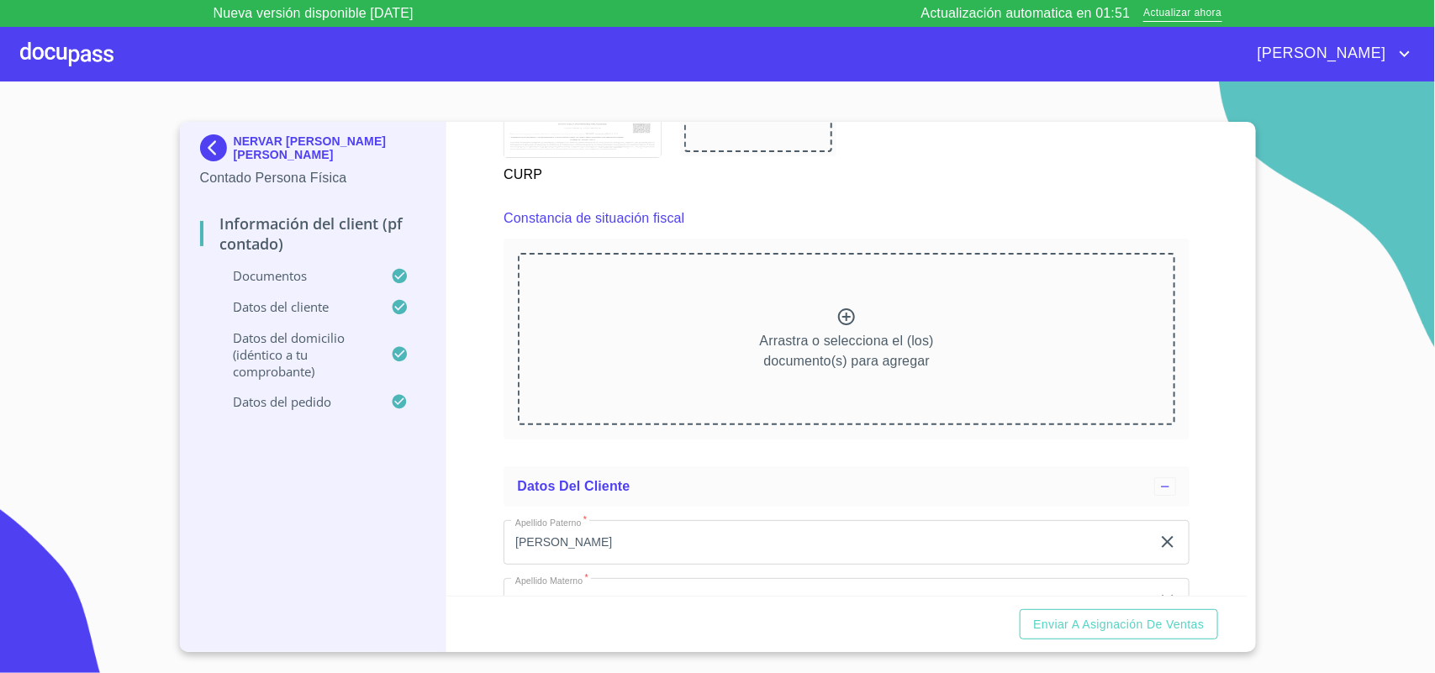
click at [843, 322] on icon at bounding box center [846, 317] width 20 height 20
click at [835, 303] on div "Arrastra o selecciona el (los) documento(s) para agregar" at bounding box center [846, 338] width 657 height 171
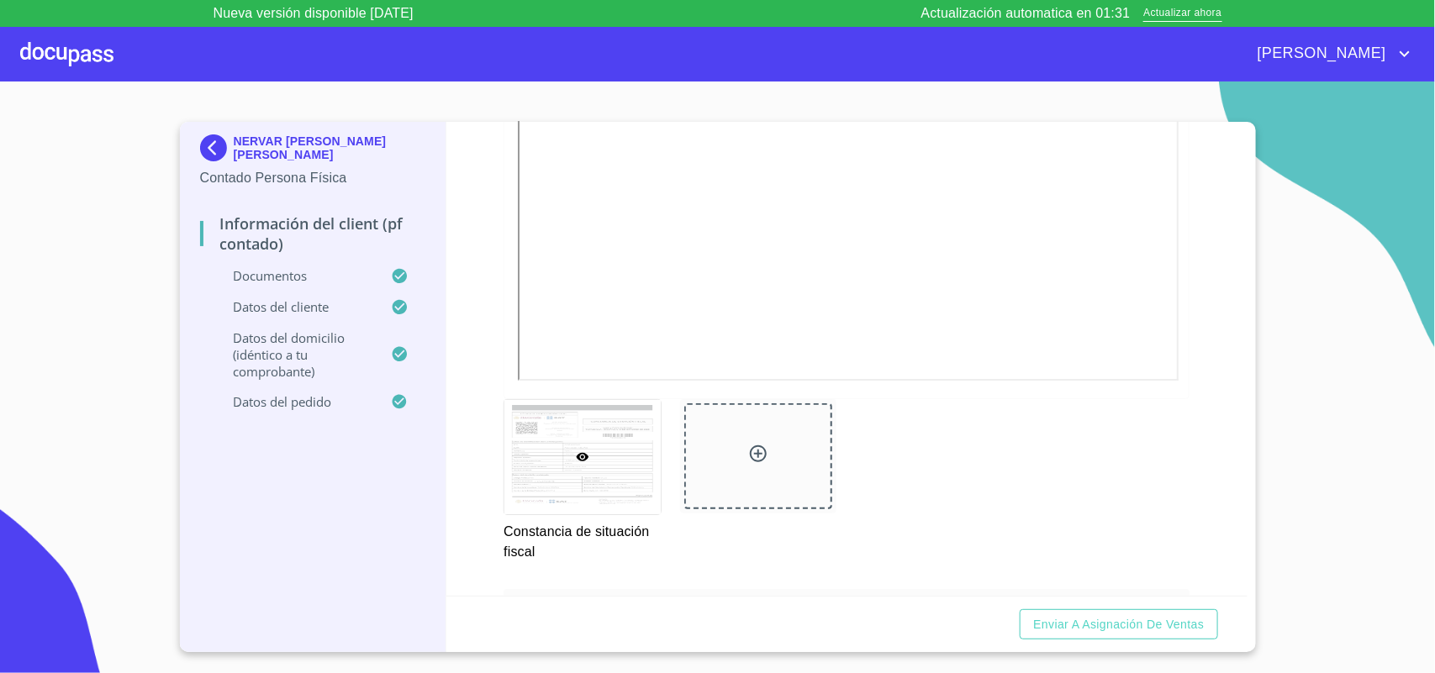
scroll to position [2746, 0]
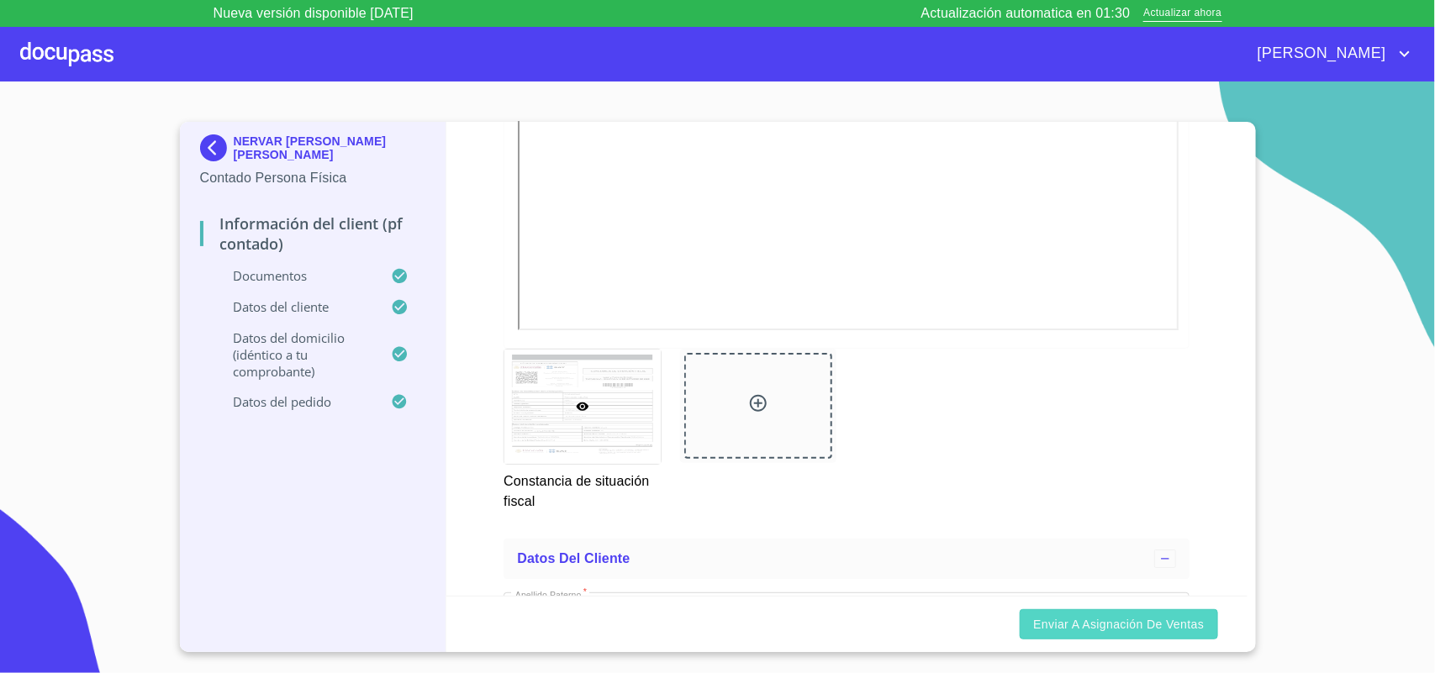
click at [1043, 489] on span "Enviar a Asignación de Ventas" at bounding box center [1118, 625] width 171 height 21
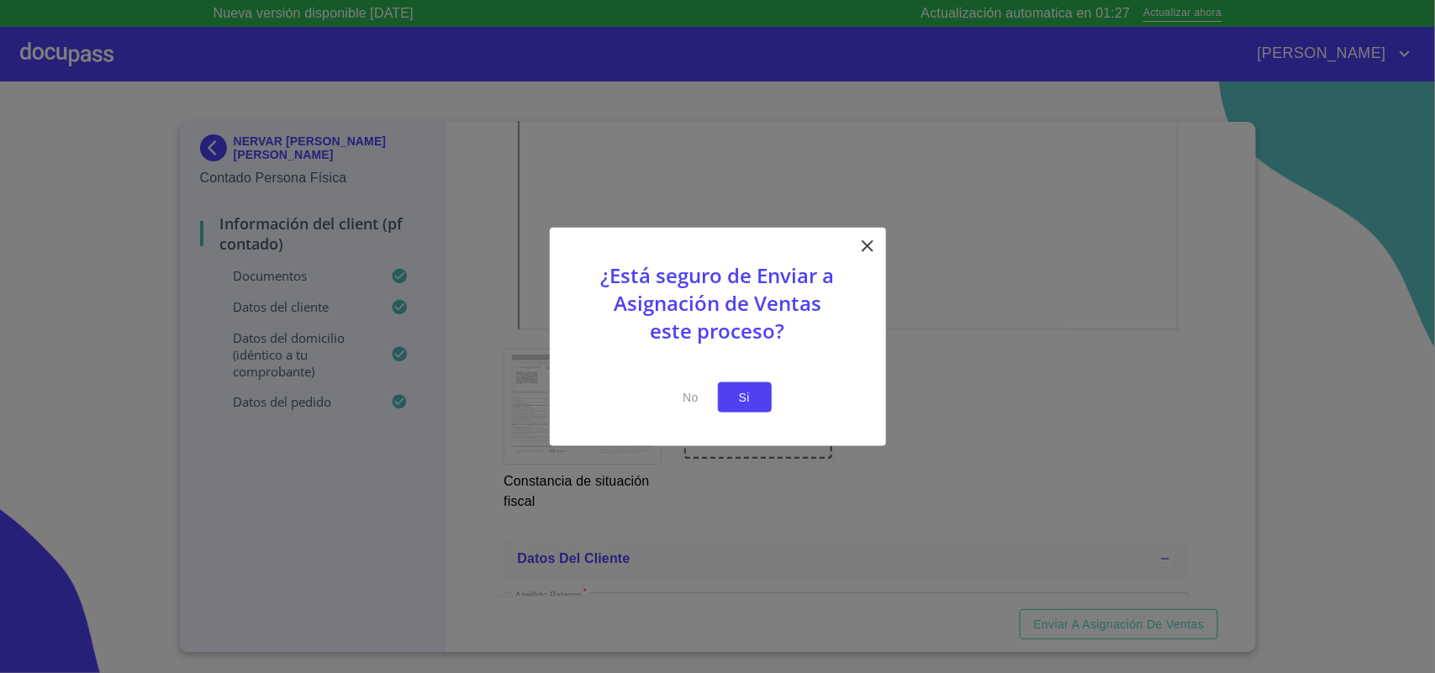
click at [741, 396] on span "Si" at bounding box center [744, 397] width 27 height 21
